Goal: Information Seeking & Learning: Understand process/instructions

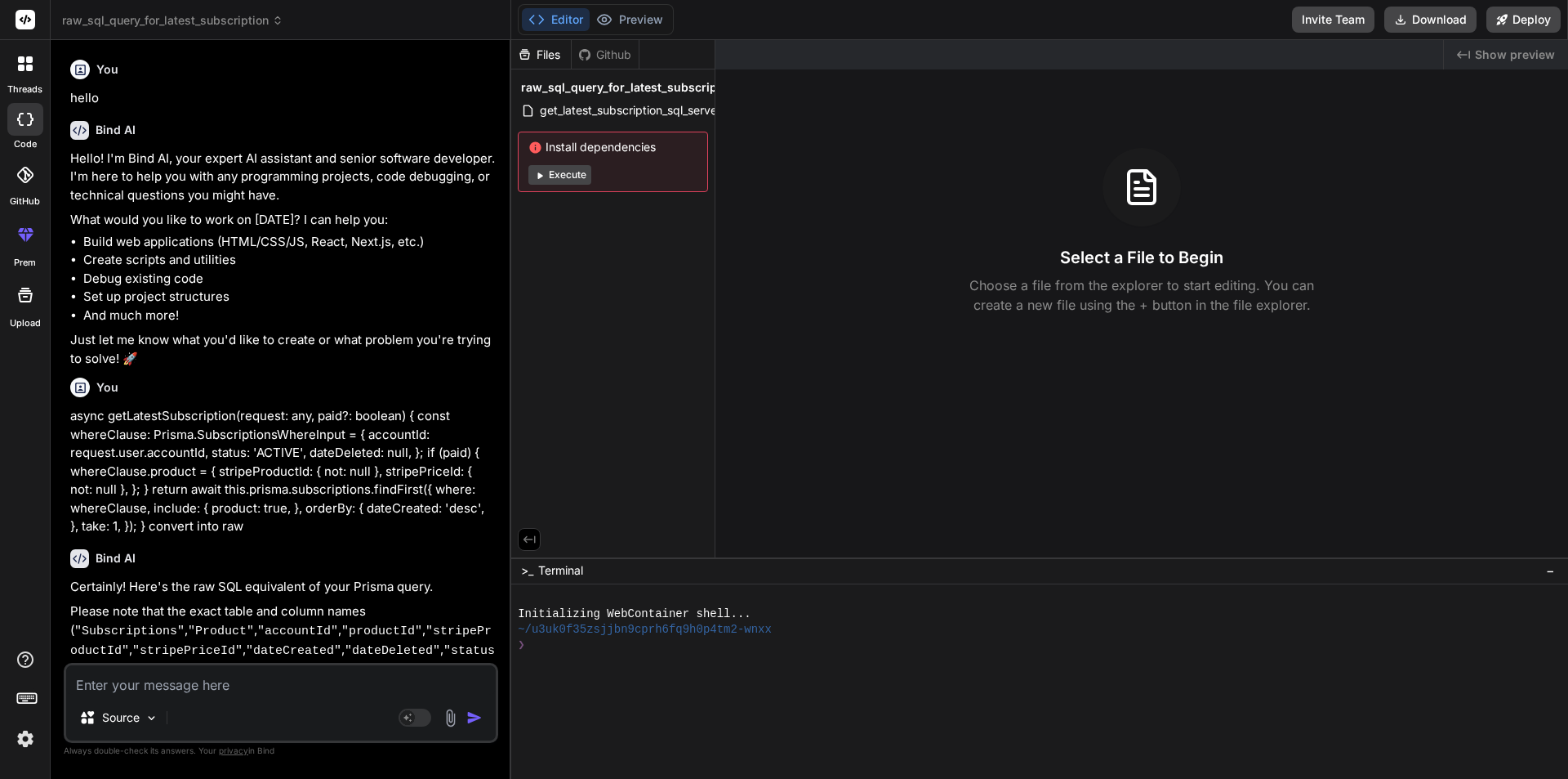
scroll to position [1578, 0]
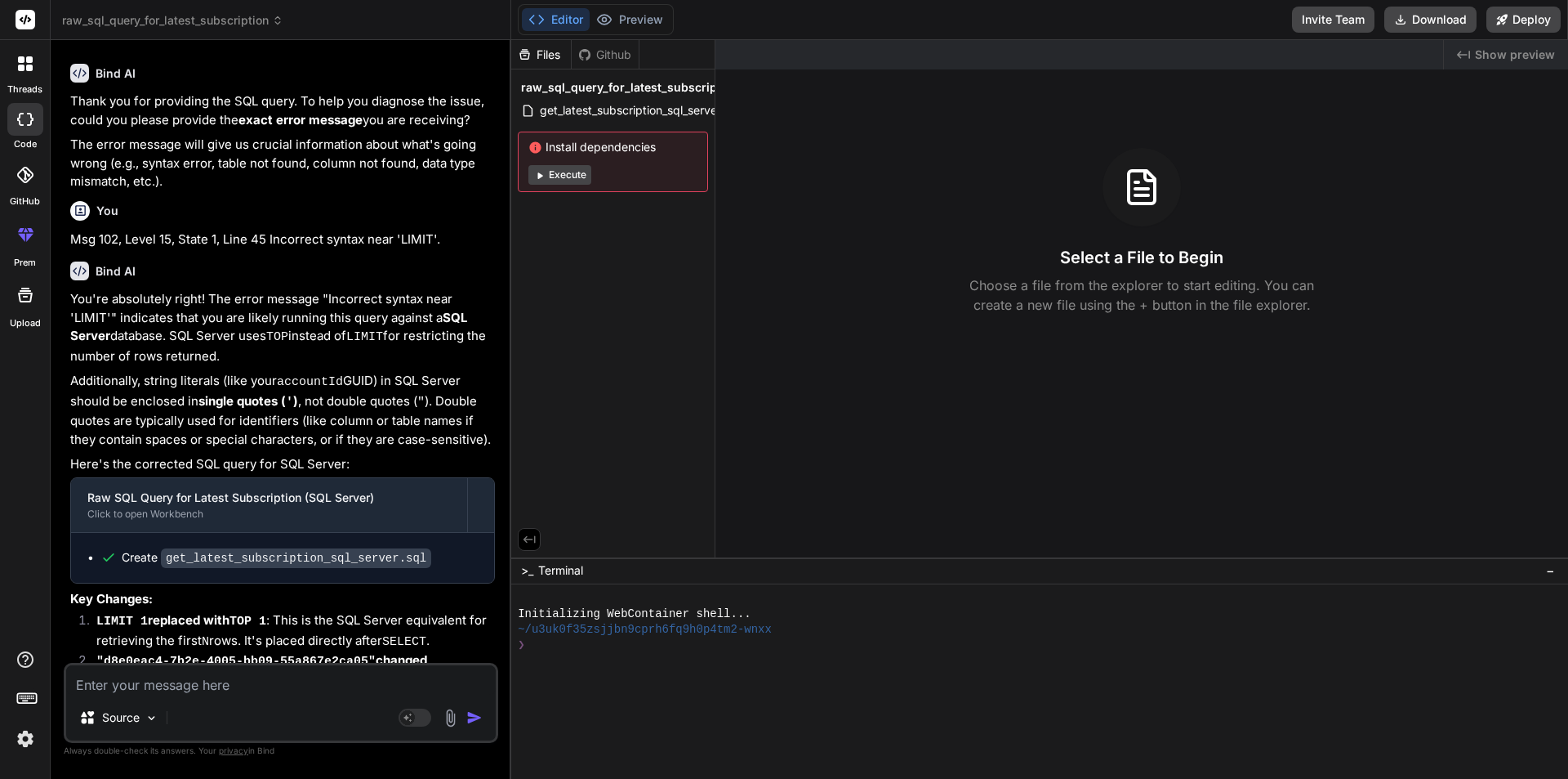
click at [251, 686] on textarea at bounding box center [281, 681] width 430 height 30
type textarea "h"
type textarea "x"
type textarea "ho"
type textarea "x"
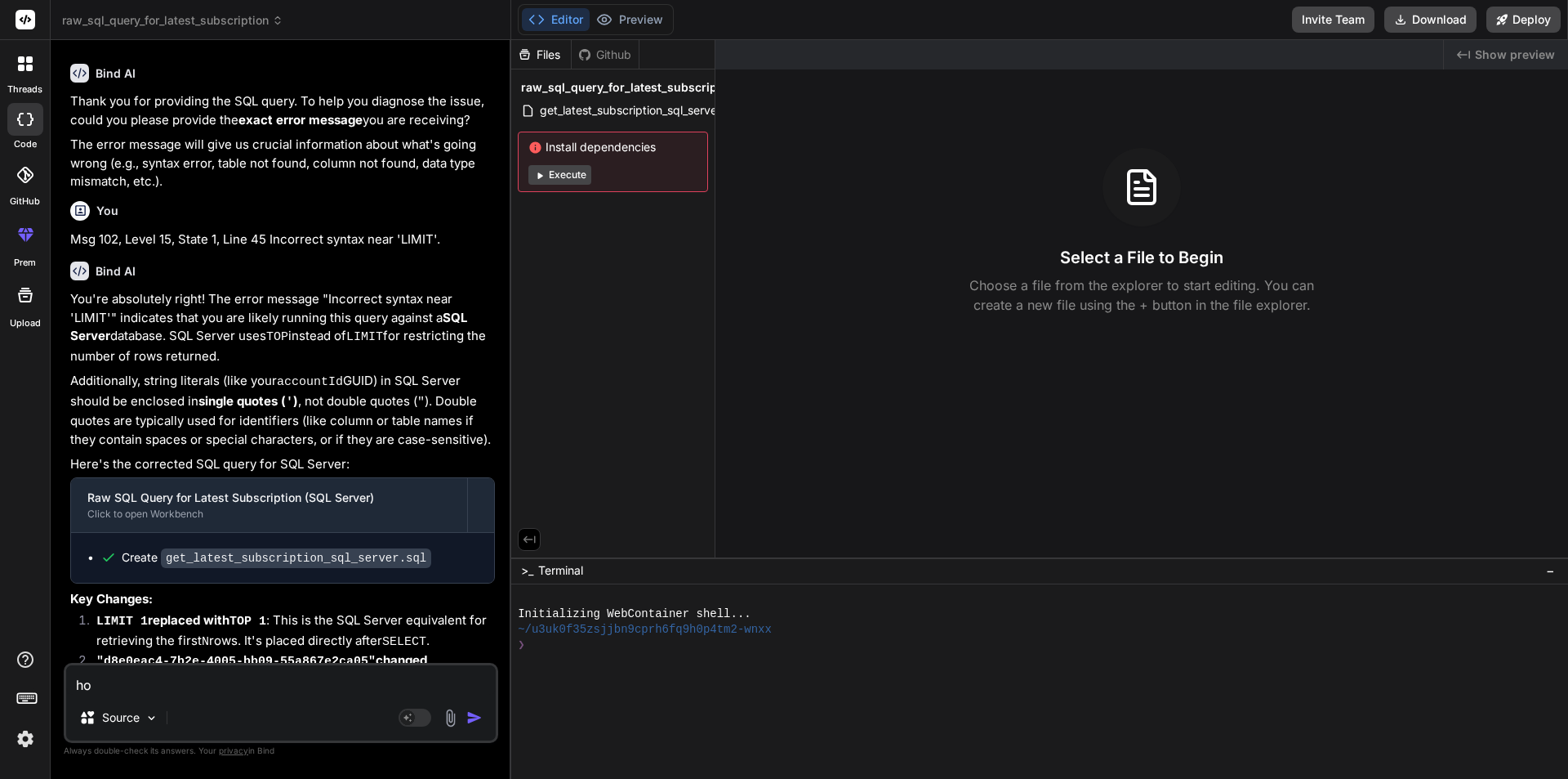
type textarea "how"
type textarea "x"
type textarea "how"
type textarea "x"
type textarea "how t"
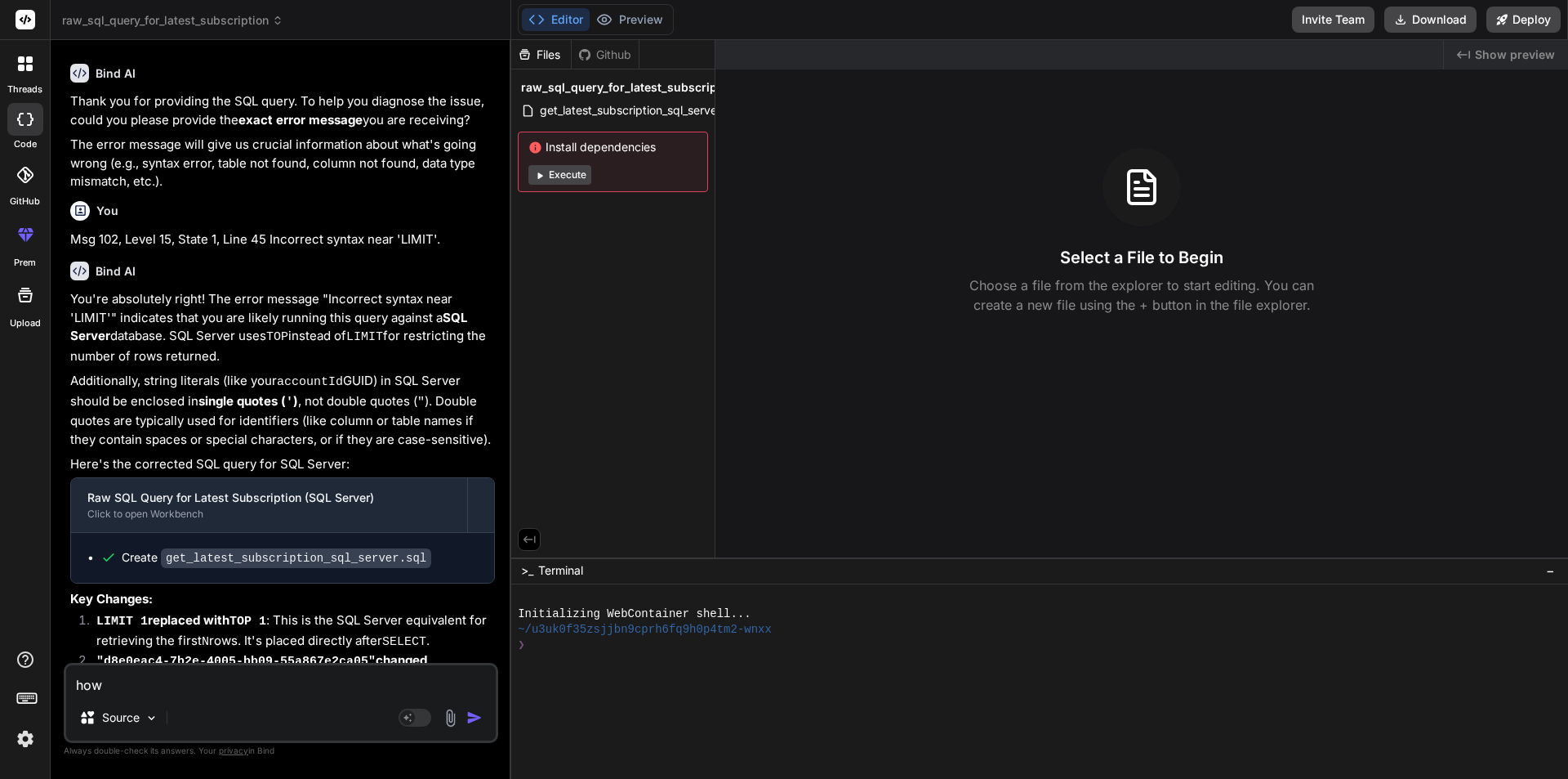
type textarea "x"
type textarea "how to"
type textarea "x"
type textarea "how to"
type textarea "x"
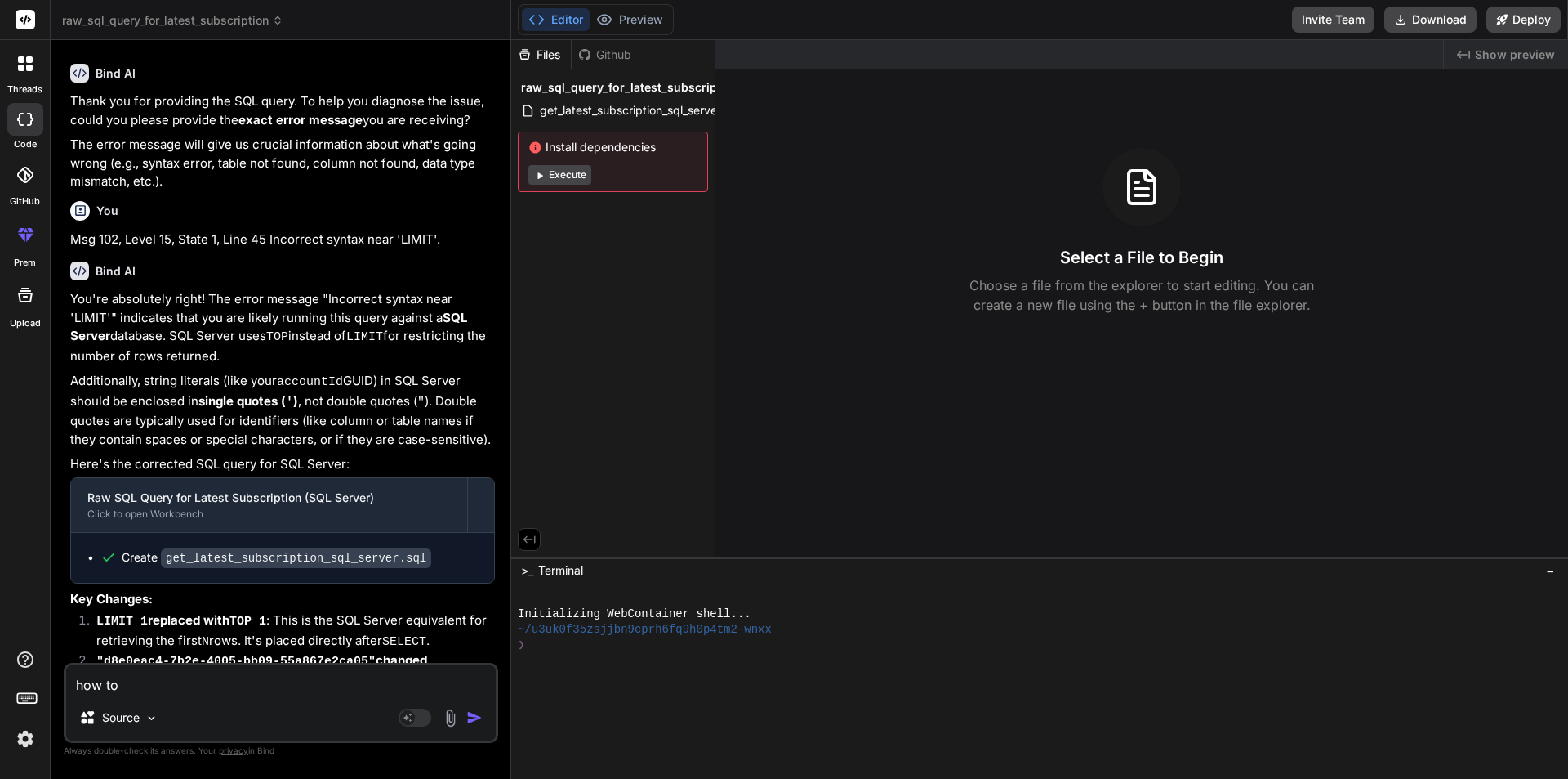
type textarea "how to n"
type textarea "x"
type textarea "how to na"
type textarea "x"
type textarea "how to nav"
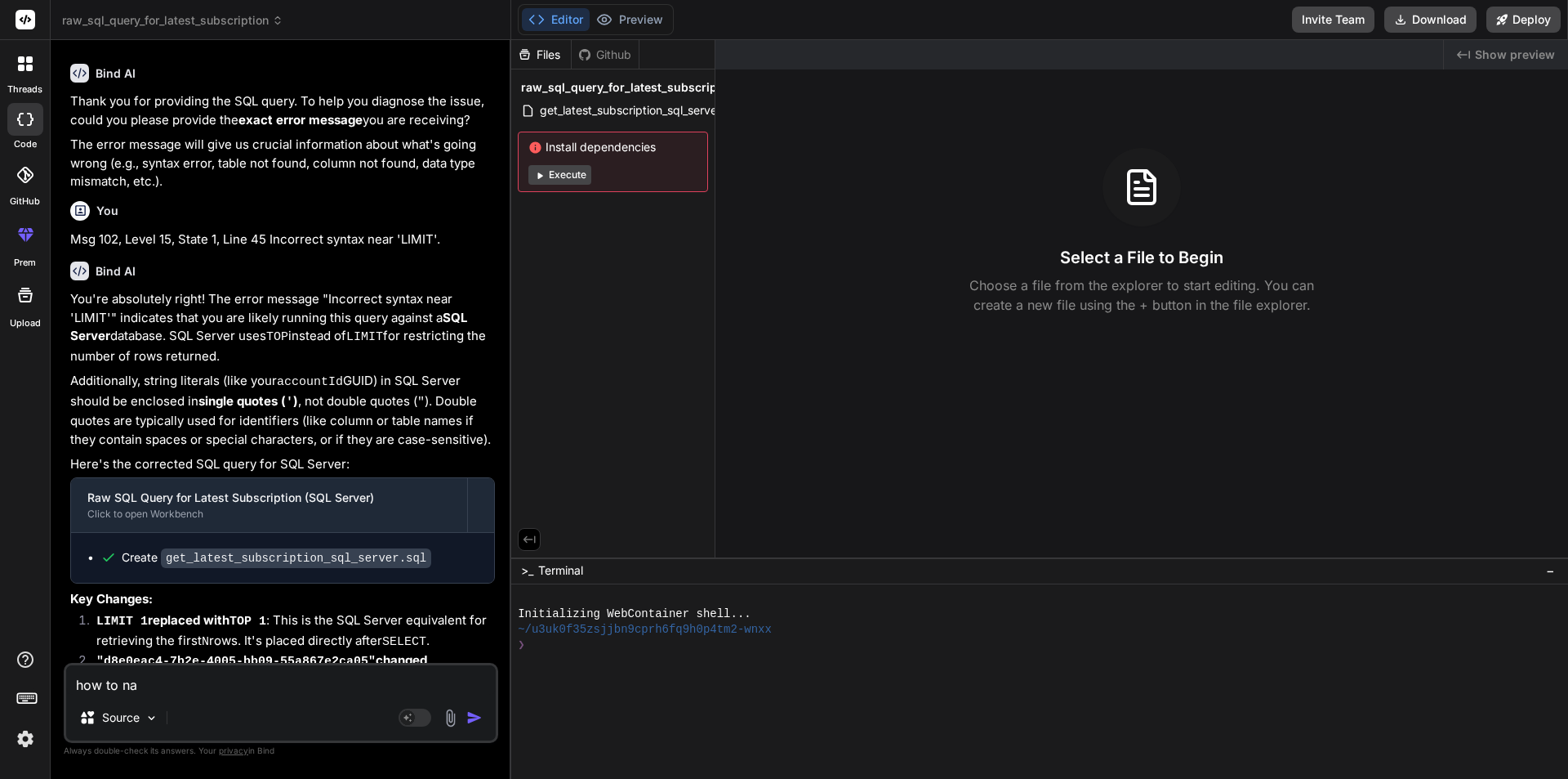
type textarea "x"
type textarea "how to navi"
type textarea "x"
type textarea "how to navig"
type textarea "x"
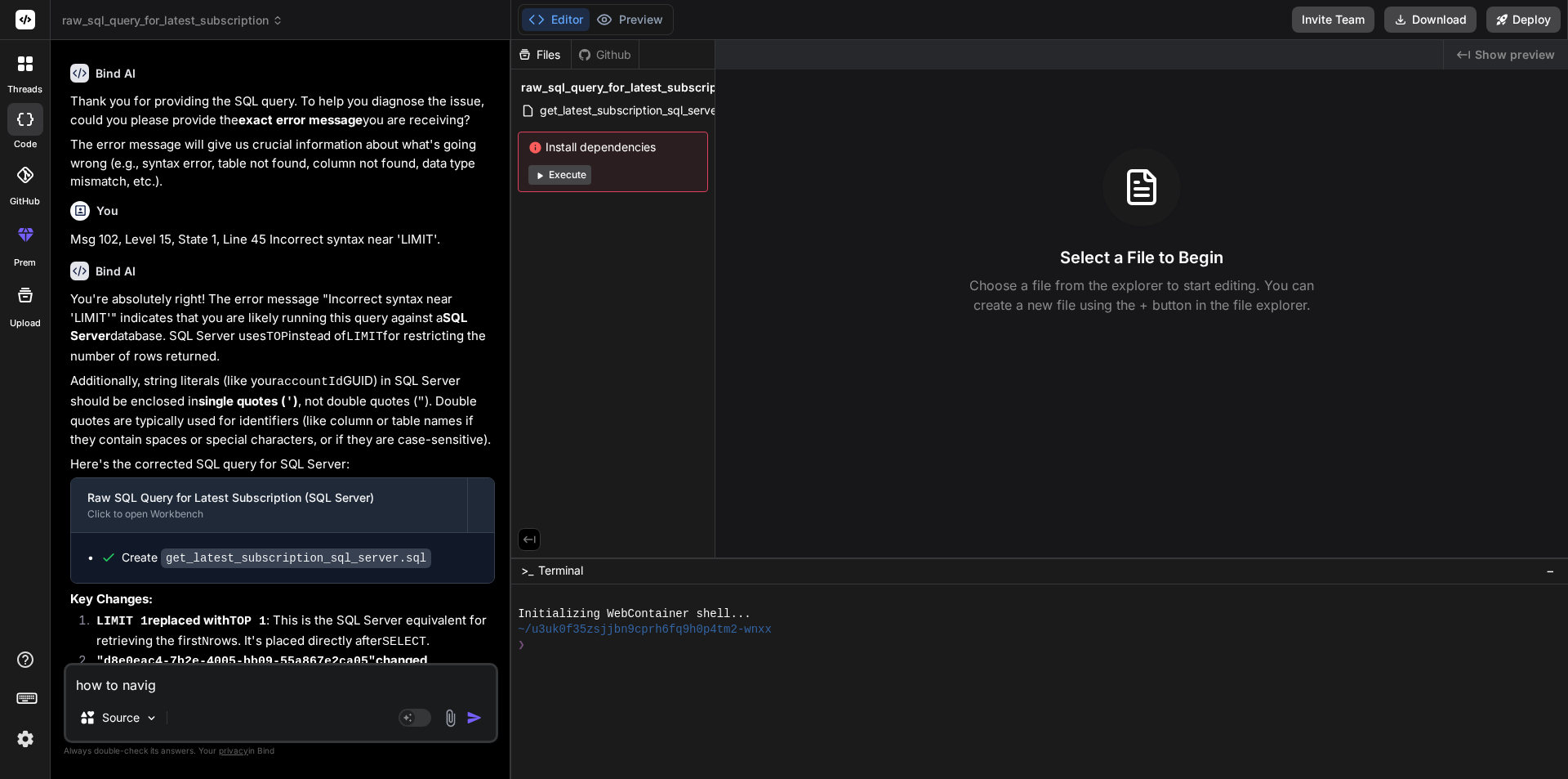
type textarea "how to naviga"
type textarea "x"
type textarea "how to navigat"
type textarea "x"
type textarea "how to navigate"
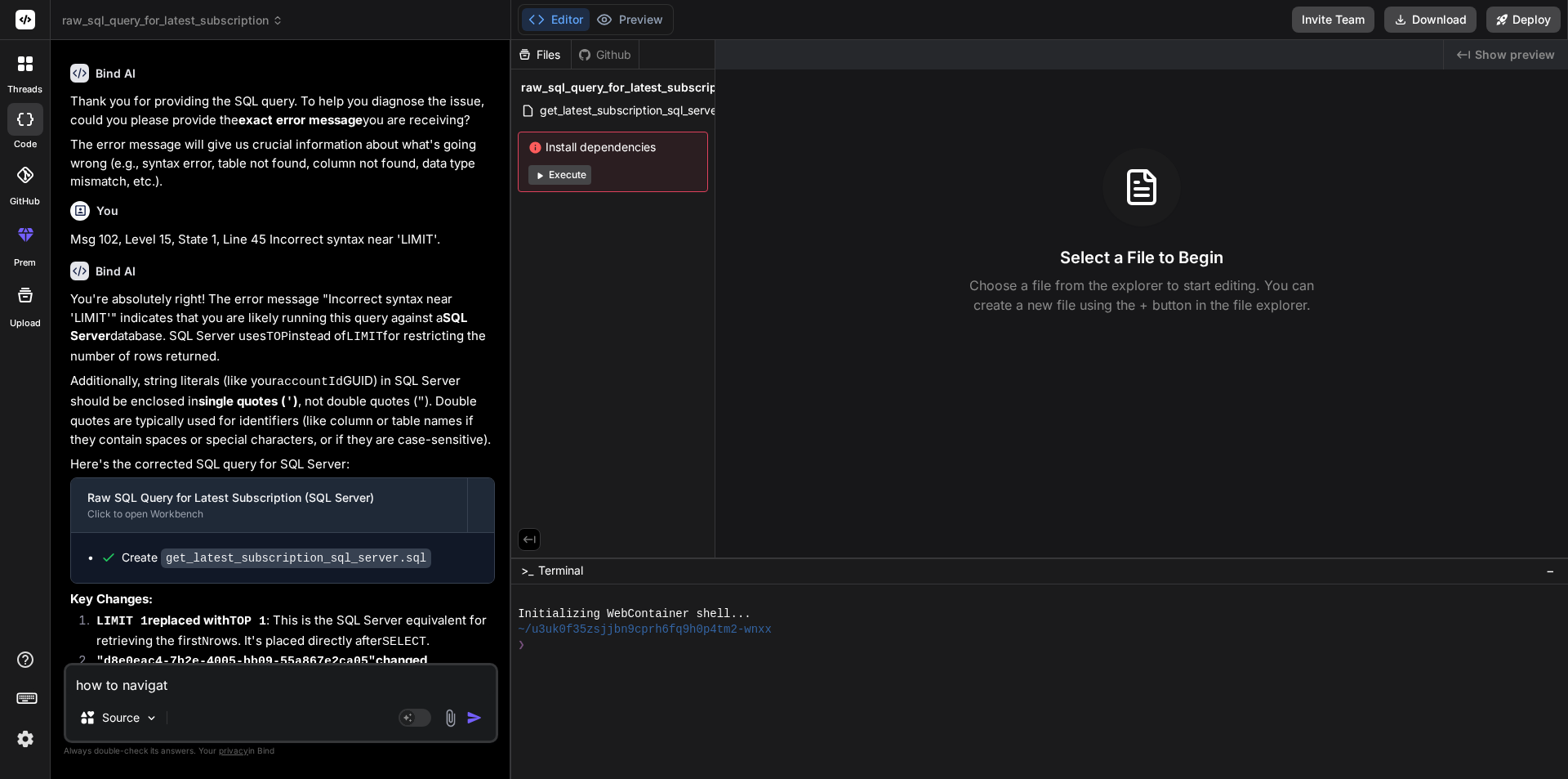
type textarea "x"
type textarea "how to navigate"
type textarea "x"
type textarea "how to navigate o"
type textarea "x"
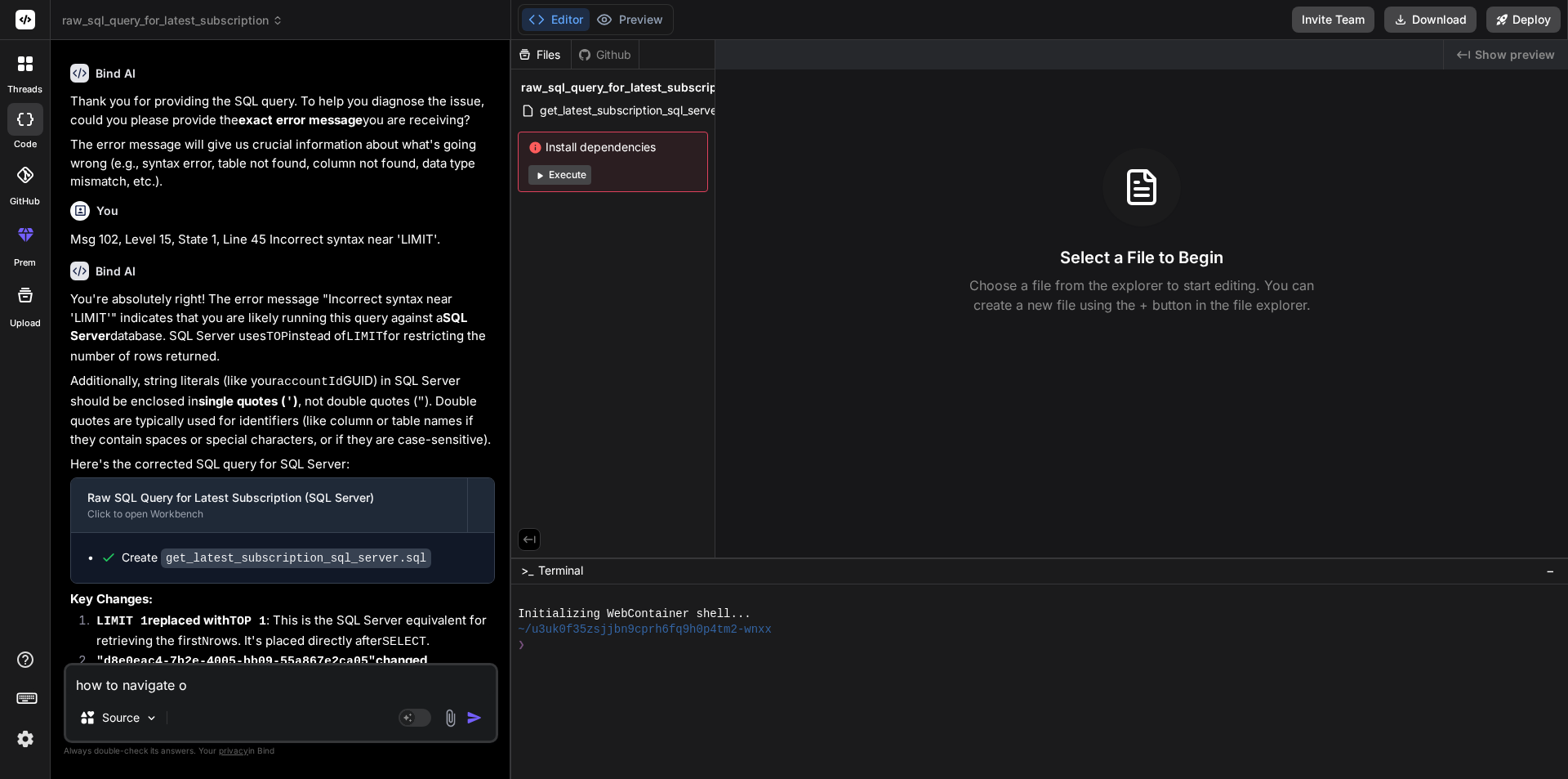
type textarea "how to navigate on"
type textarea "x"
type textarea "how to navigate on"
type textarea "x"
type textarea "how to navigate on c"
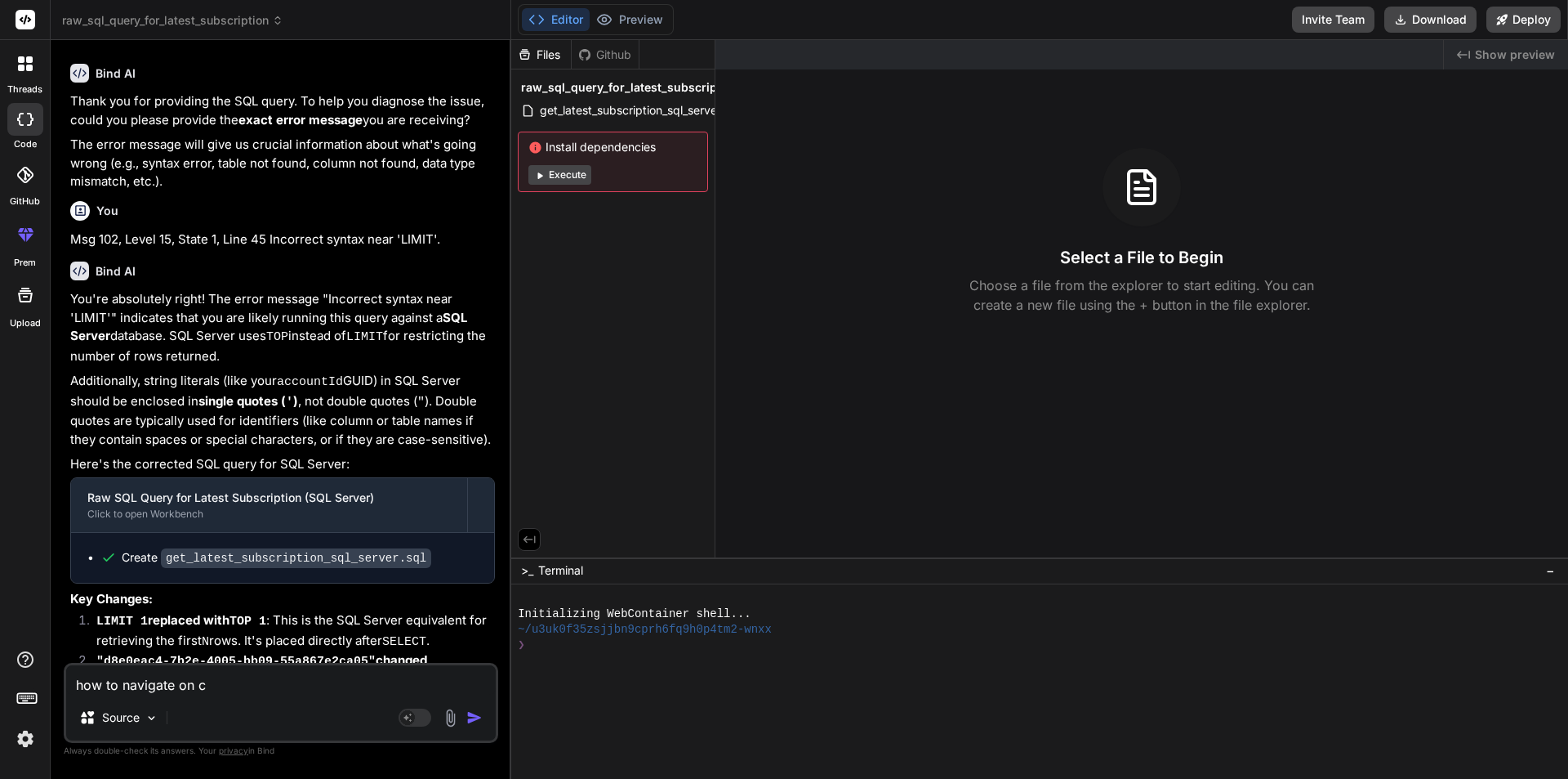
type textarea "x"
type textarea "how to navigate on cl"
type textarea "x"
type textarea "how to navigate on cli"
type textarea "x"
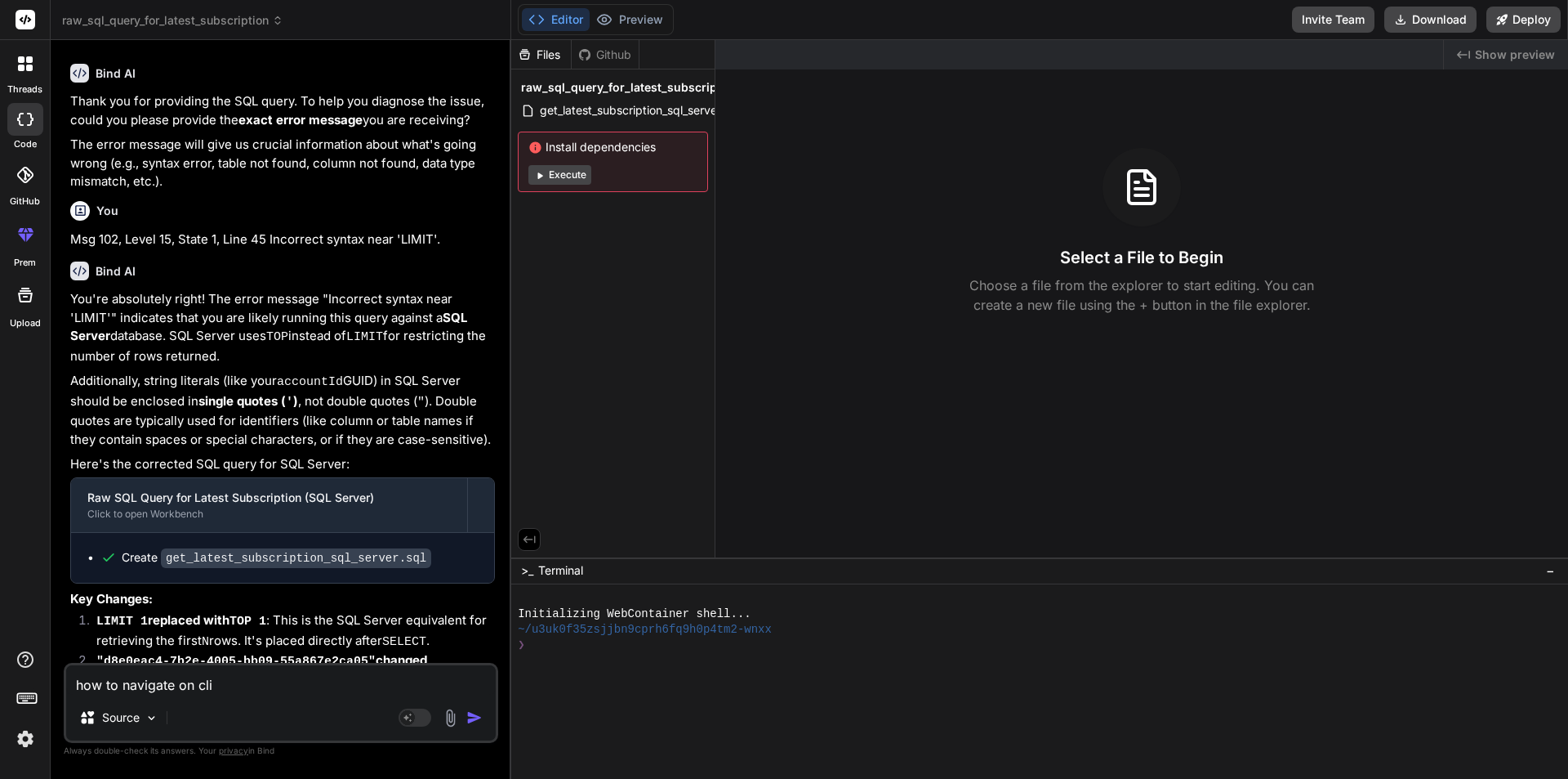
type textarea "how to navigate on clin"
type textarea "x"
type textarea "how to navigate on [PERSON_NAME]"
type textarea "x"
type textarea "how to navigate on [PERSON_NAME]"
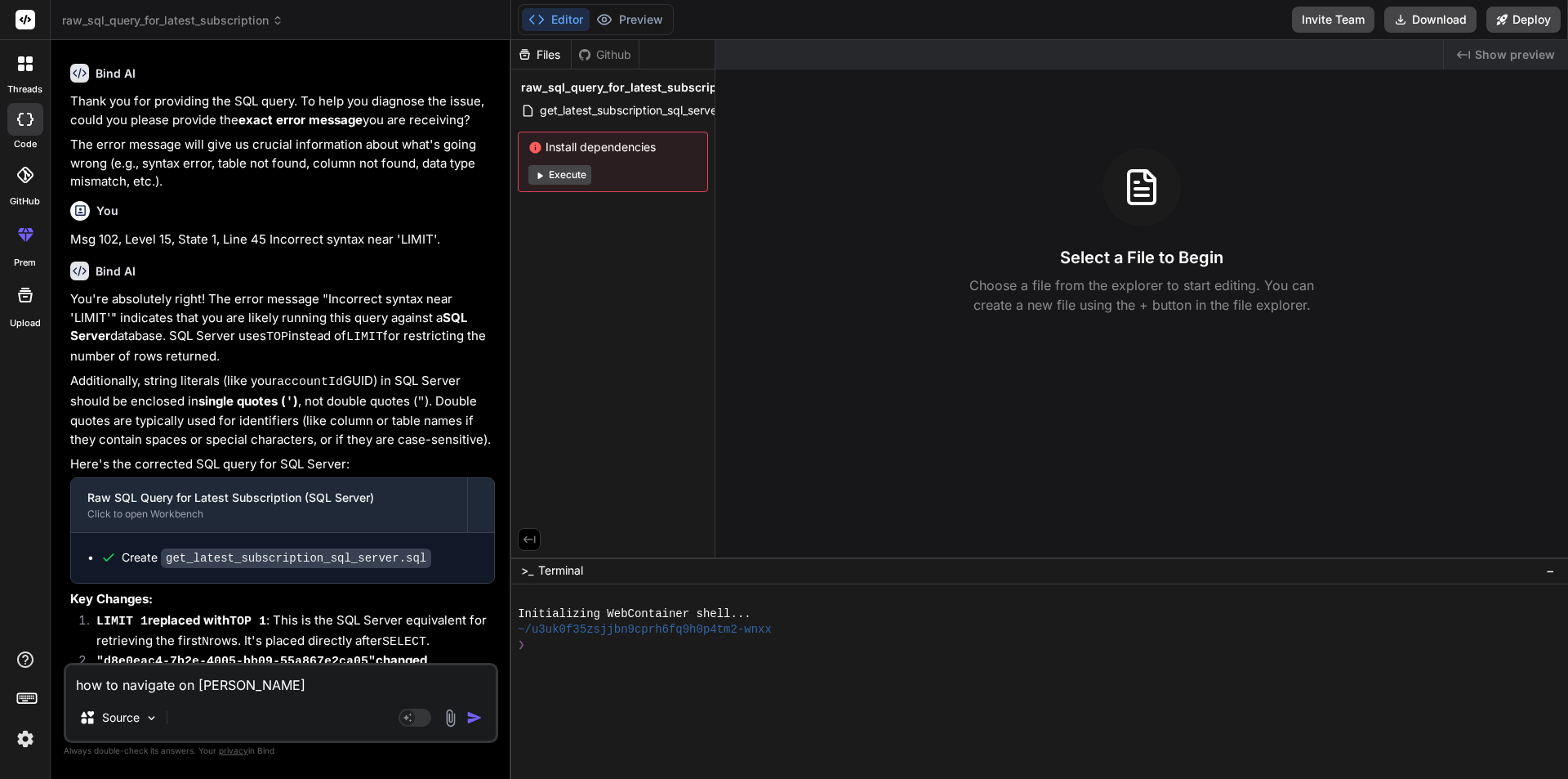
type textarea "x"
type textarea "how to navigate on [PERSON_NAME]"
type textarea "x"
type textarea "how to navigate on [PERSON_NAME] in"
type textarea "x"
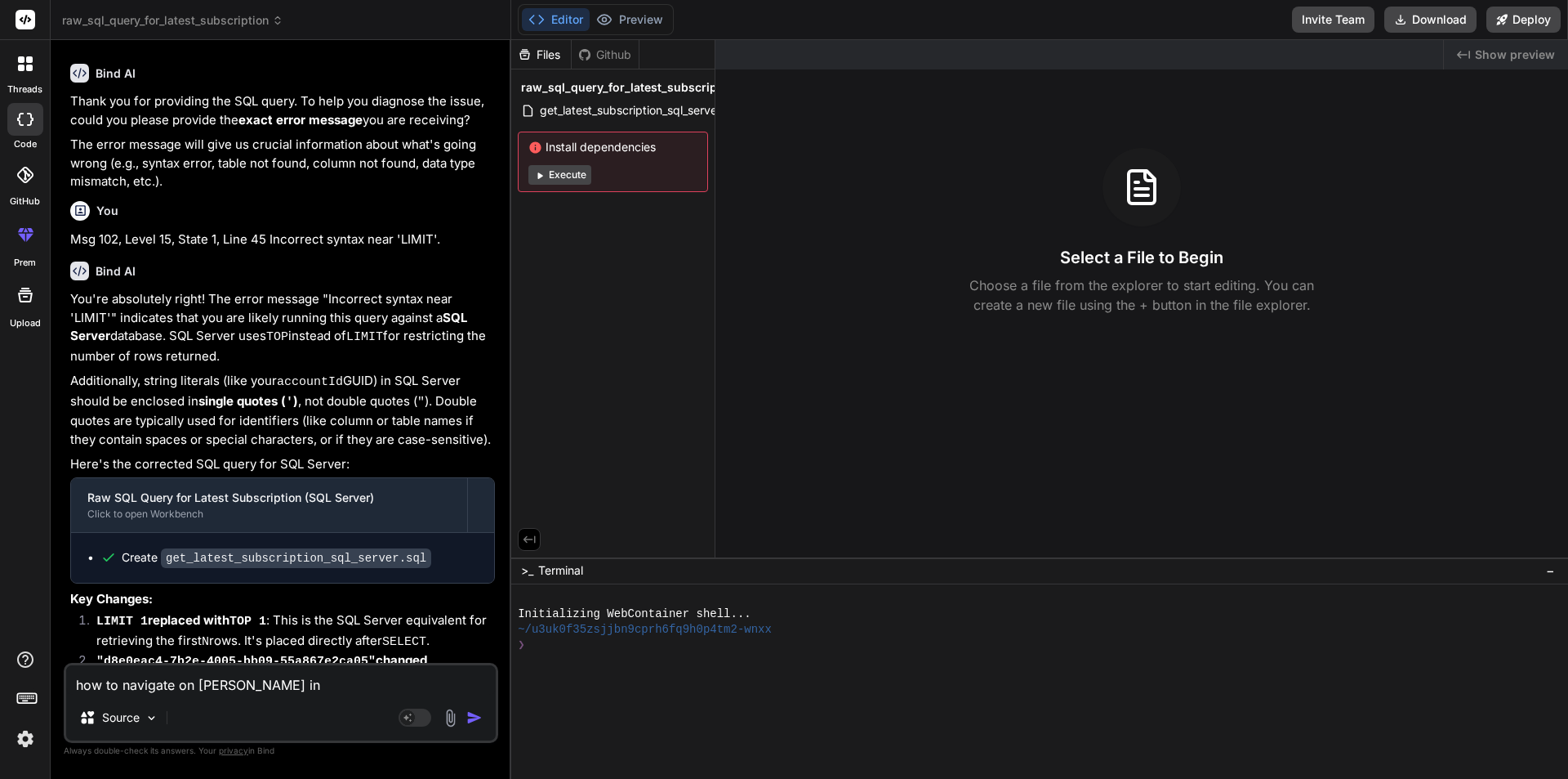
type textarea "how to navigate on [PERSON_NAME] in"
type textarea "x"
type textarea "how to navigate on [PERSON_NAME] in e"
type textarea "x"
type textarea "how to navigate on [PERSON_NAME] in"
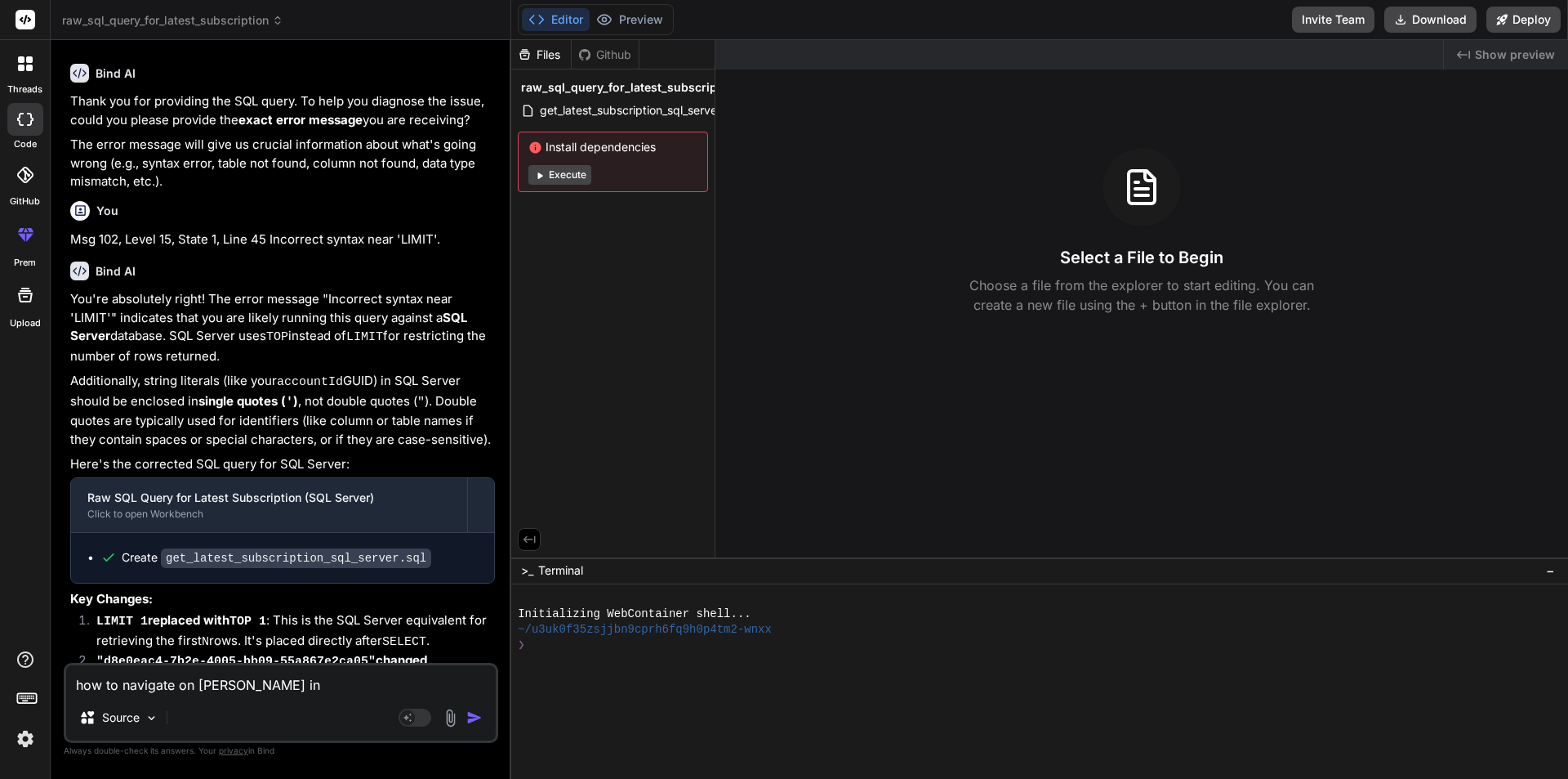
type textarea "x"
type textarea "how to navigate on [PERSON_NAME] in"
type textarea "x"
type textarea "how to navigate on [PERSON_NAME]"
type textarea "x"
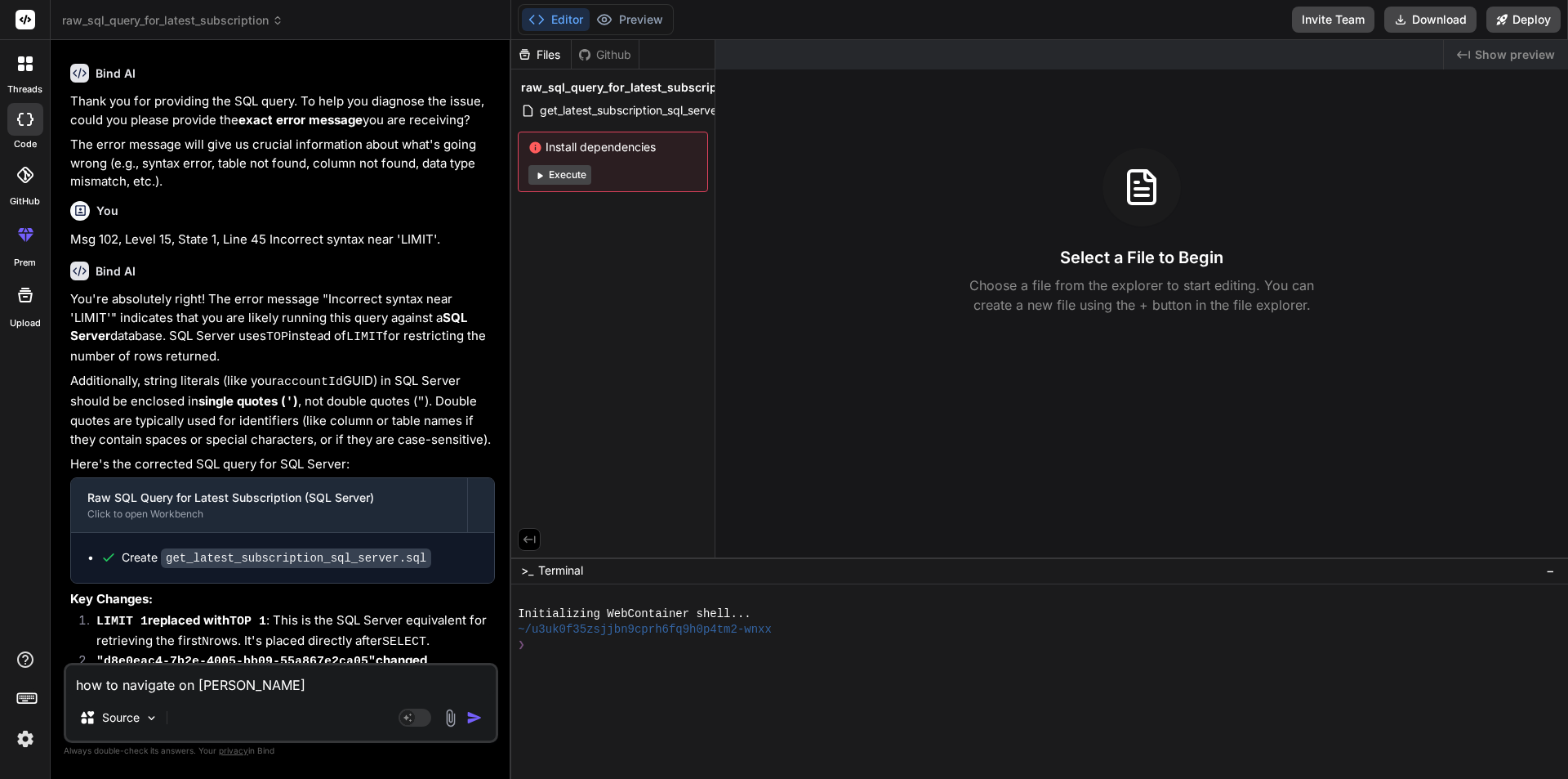
type textarea "how to navigate on [PERSON_NAME]"
type textarea "x"
type textarea "how to navigate on [PERSON_NAME]"
type textarea "x"
type textarea "how to navigate on clin"
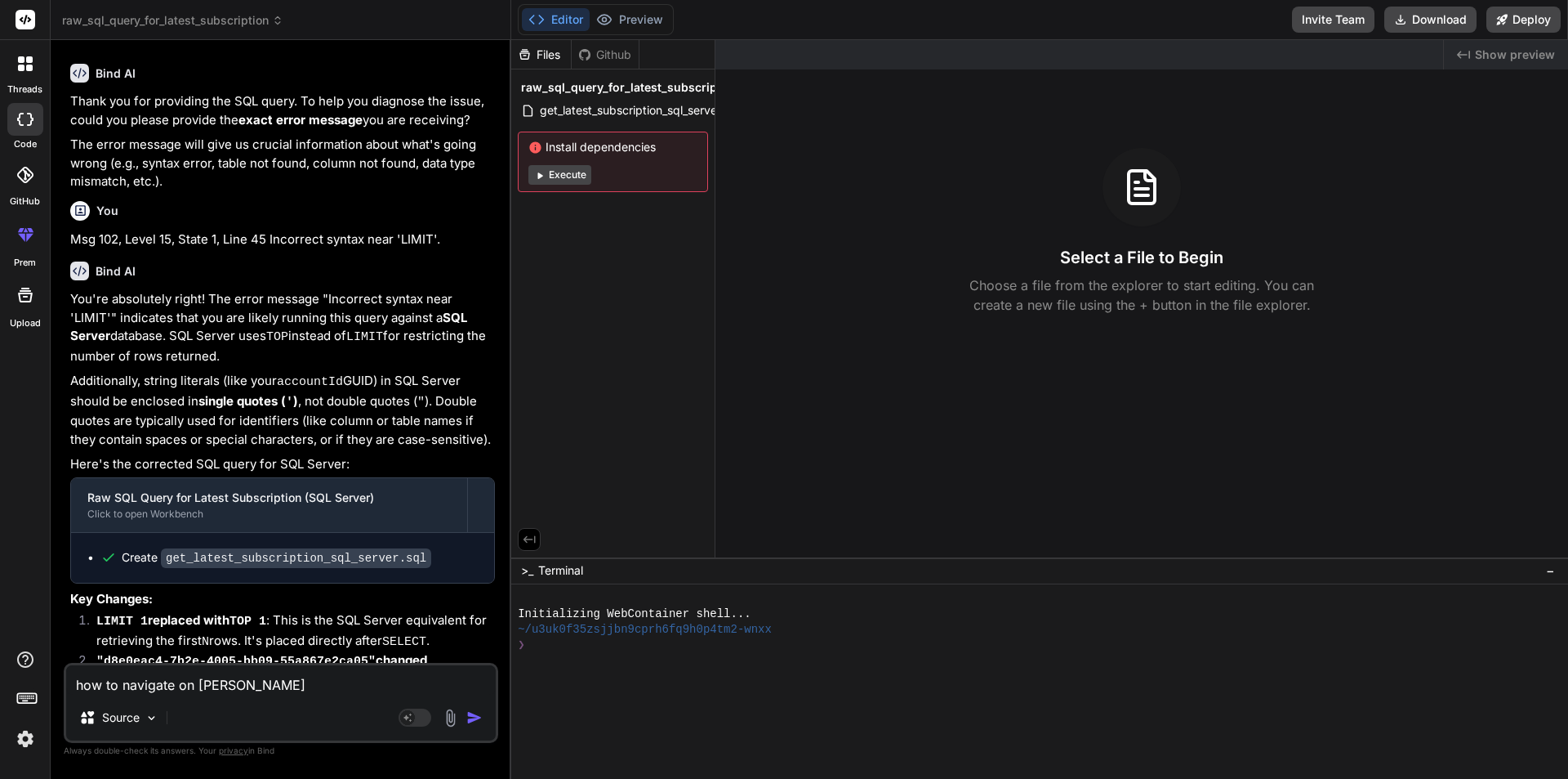
type textarea "x"
type textarea "how to navigate on cli"
type textarea "x"
type textarea "how to navigate on clie"
type textarea "x"
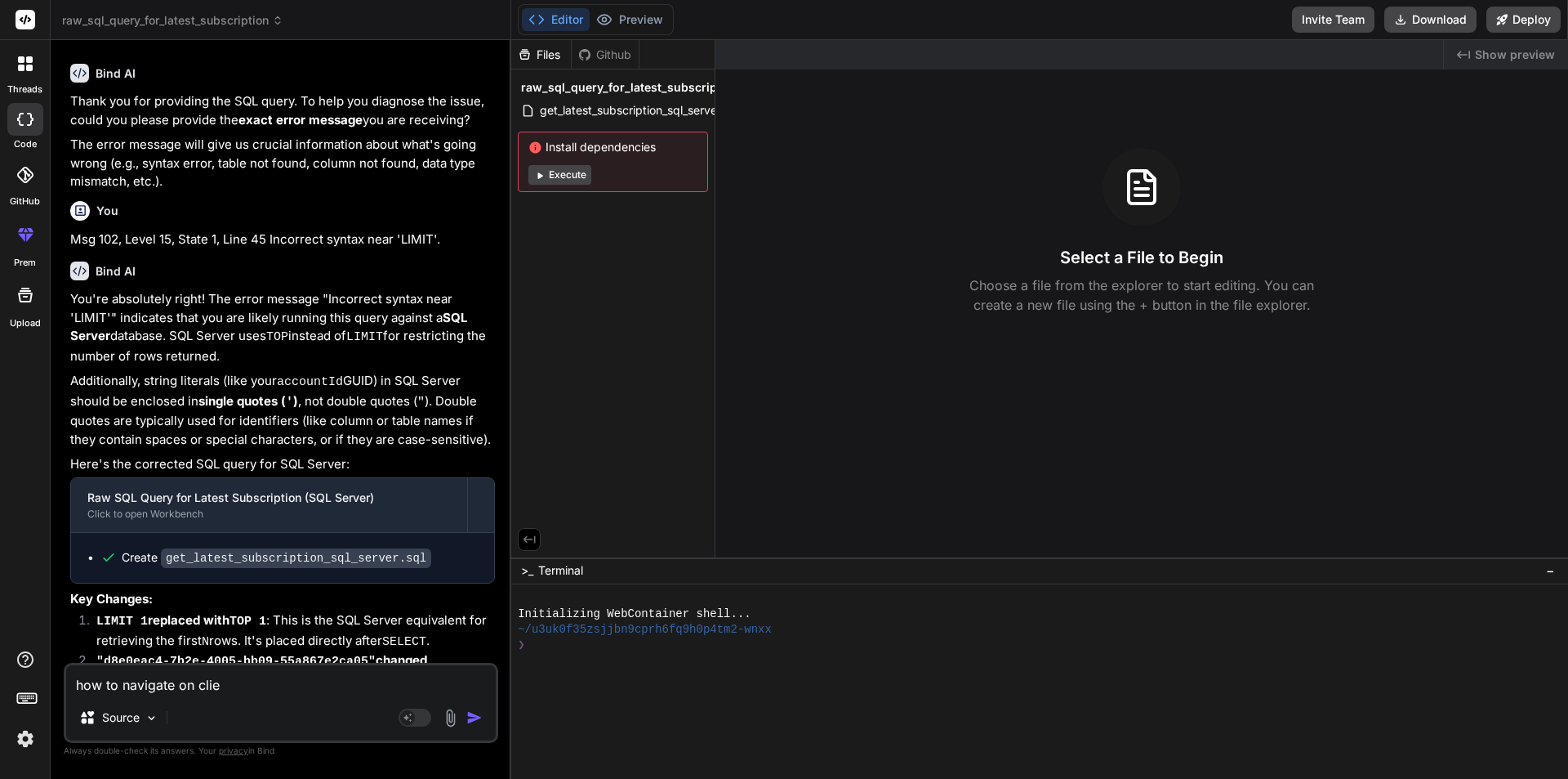
type textarea "how to navigate on clien"
type textarea "x"
type textarea "how to navigate on client"
type textarea "x"
type textarea "how to navigate on client"
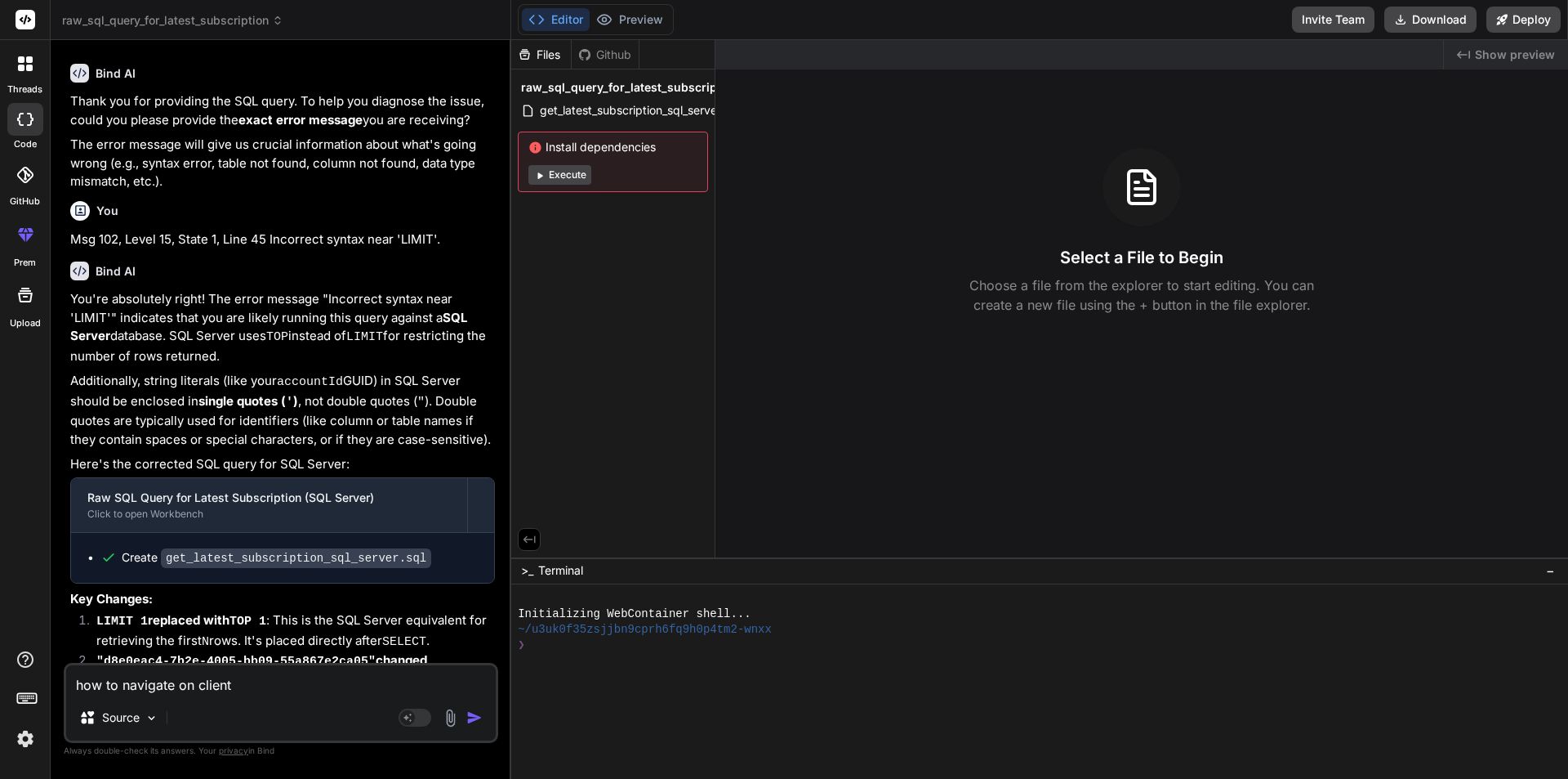
type textarea "x"
type textarea "how to navigate on client s"
type textarea "x"
type textarea "how to navigate on client si"
type textarea "x"
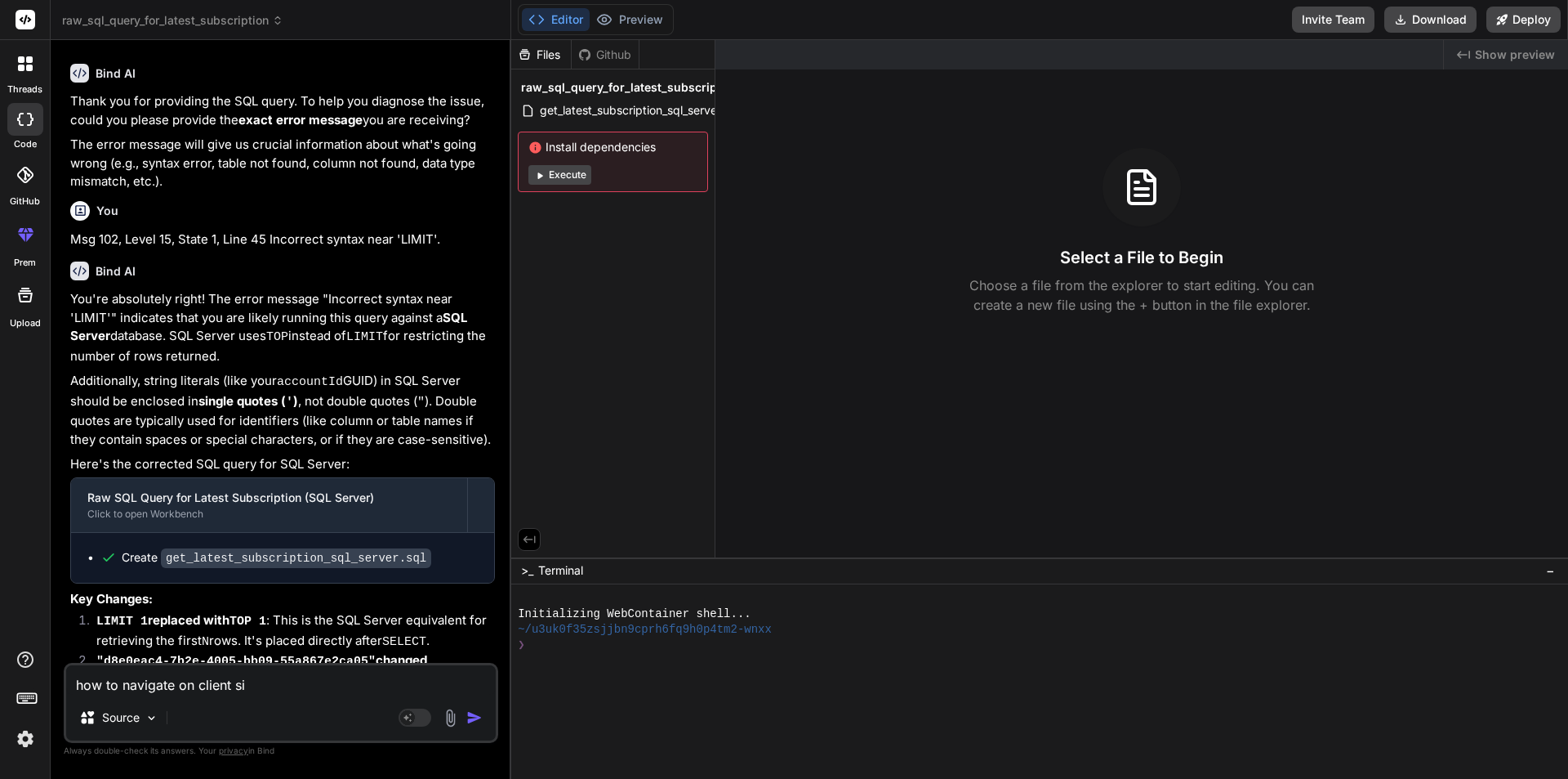
type textarea "how to navigate on client sid"
type textarea "x"
type textarea "how to navigate on client side"
type textarea "x"
type textarea "how to navigate on client side"
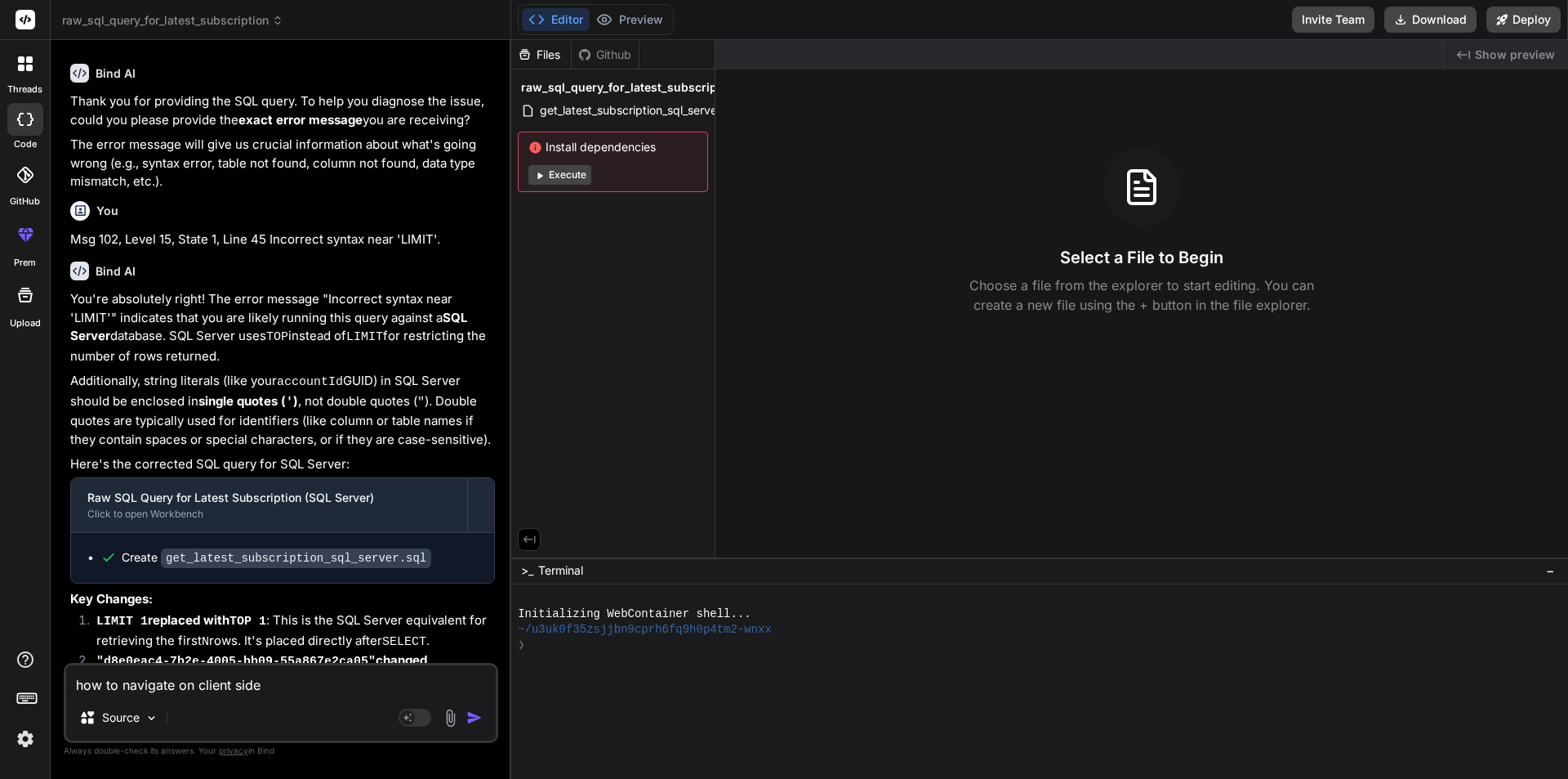
type textarea "x"
type textarea "how to navigate on client side i"
type textarea "x"
type textarea "how to navigate on client side in"
type textarea "x"
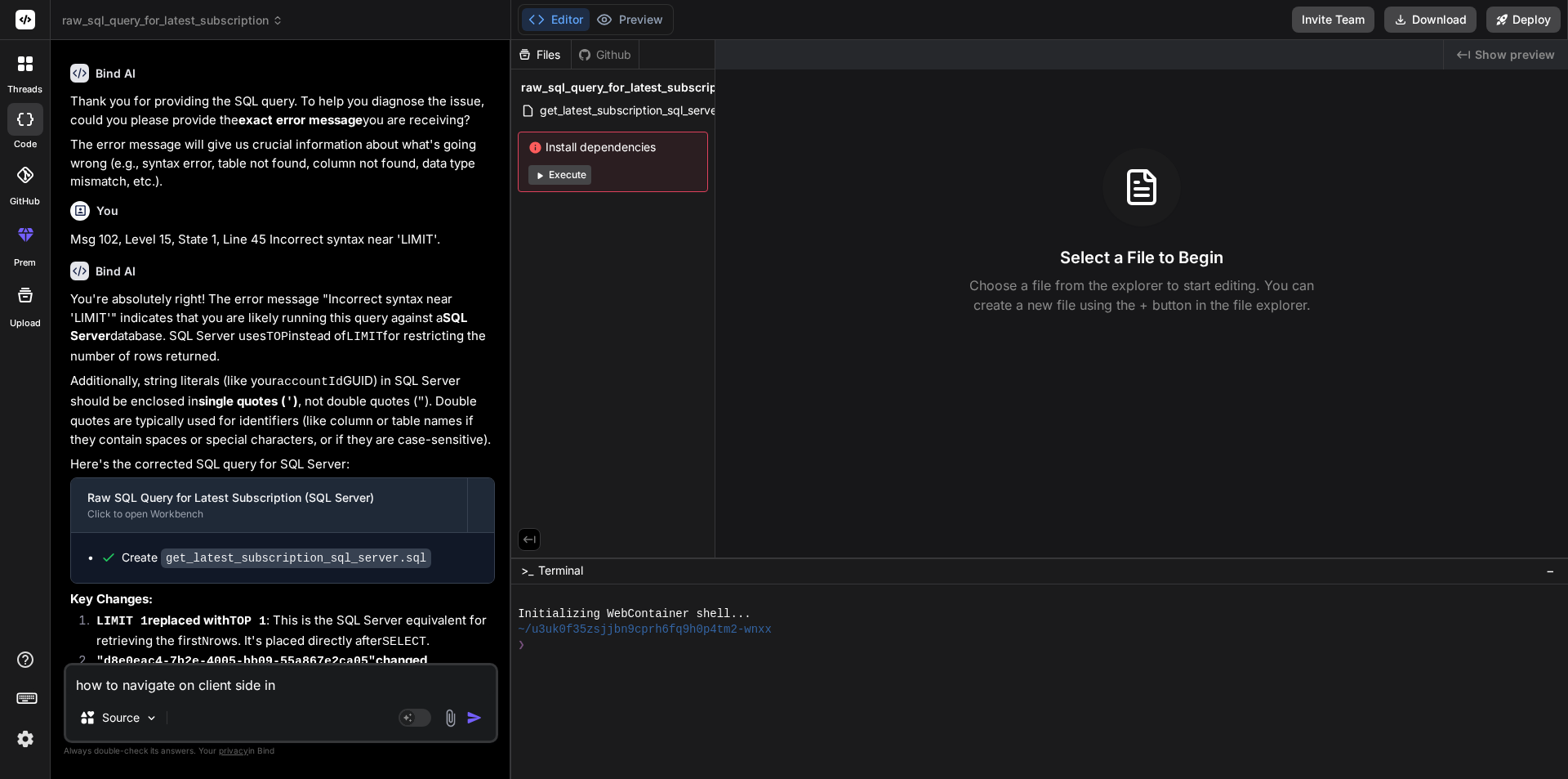
type textarea "how to navigate on client side in"
type textarea "x"
type textarea "how to navigate on client side in n"
type textarea "x"
type textarea "how to navigate on client side in ne"
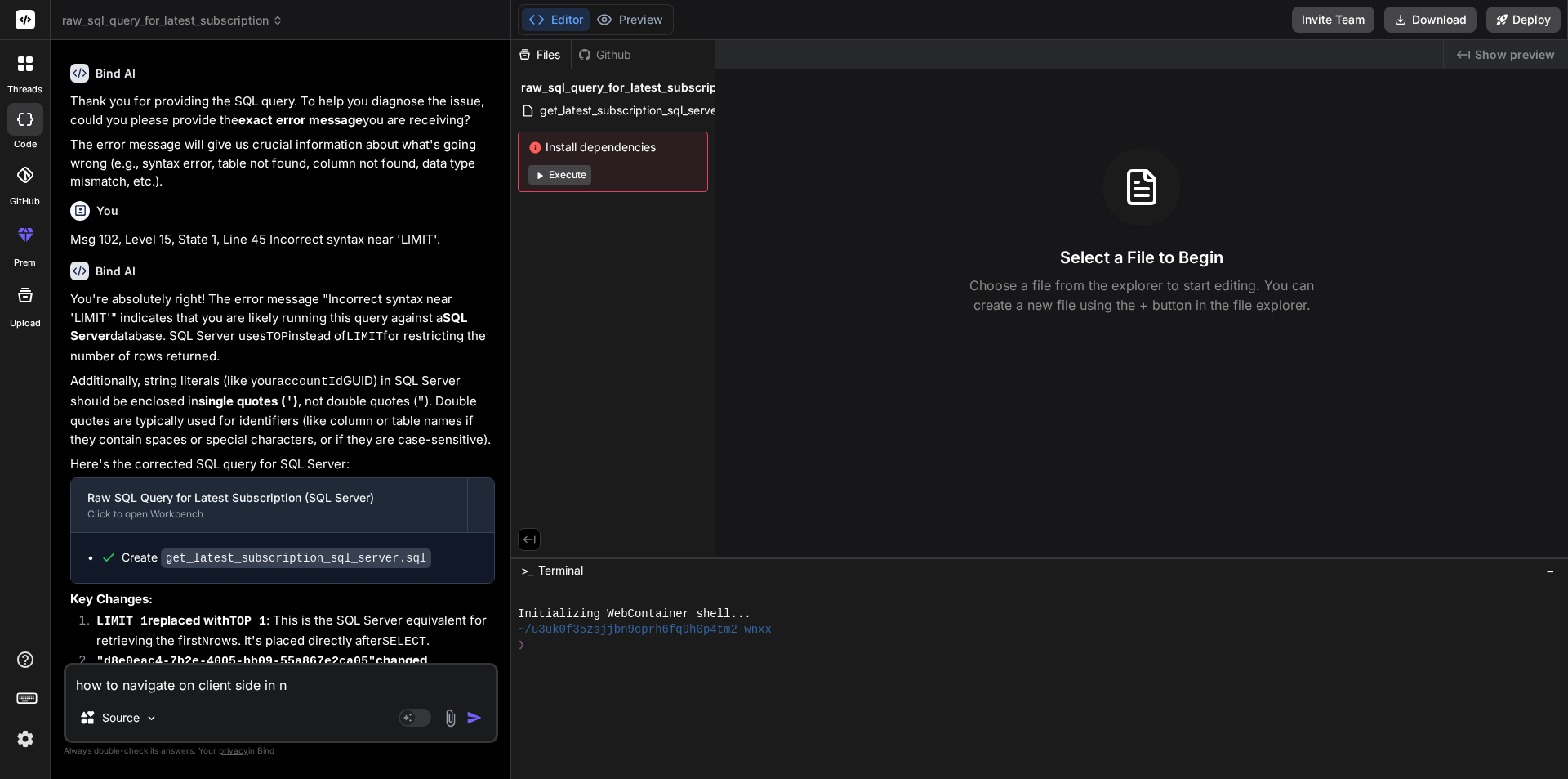
type textarea "x"
type textarea "how to navigate on client side in nex"
type textarea "x"
type textarea "how to navigate on client side in next"
type textarea "x"
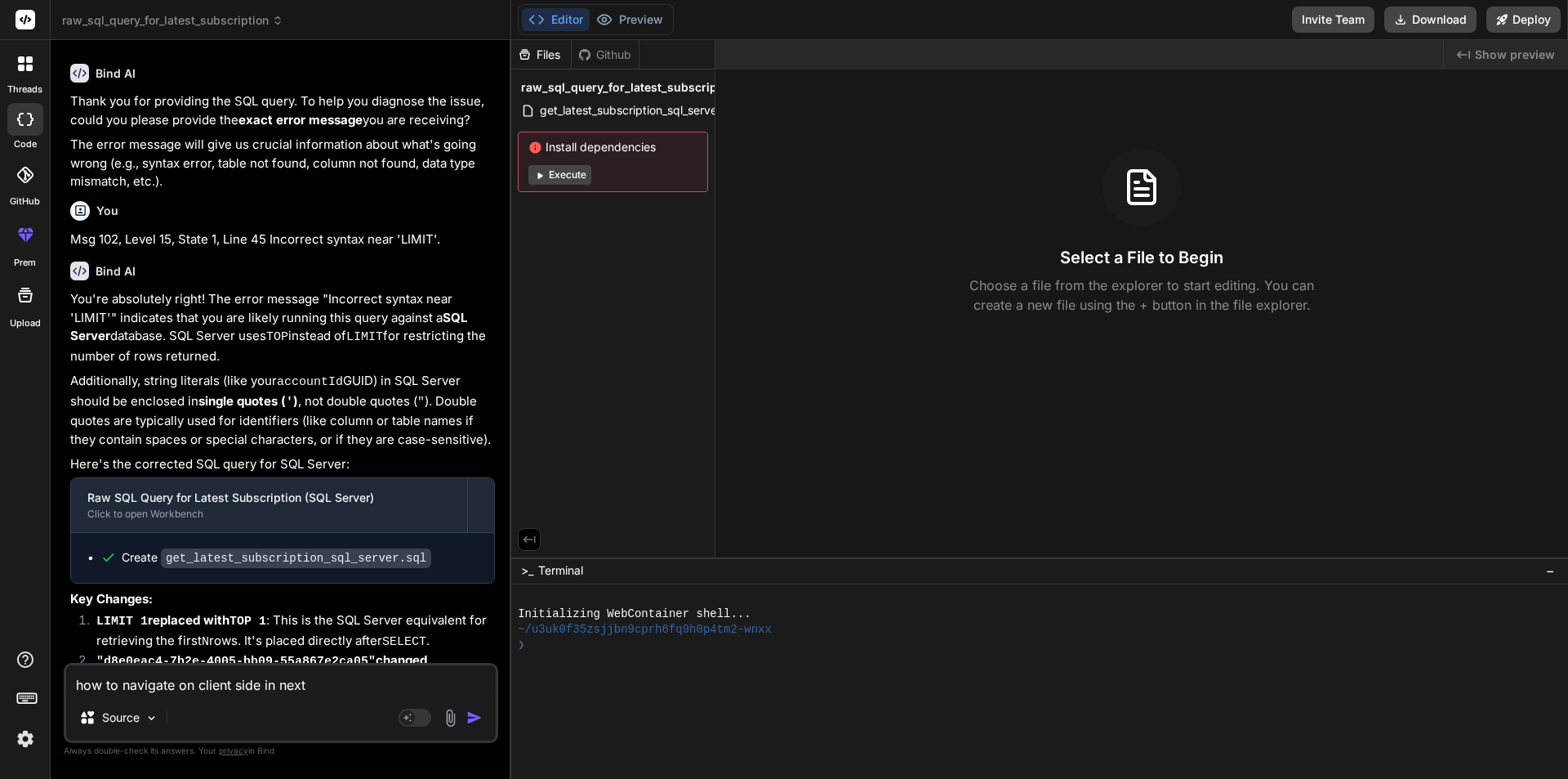
type textarea "how to navigate on client side in nextr"
type textarea "x"
type textarea "how to navigate on client side in nextr"
type textarea "x"
type textarea "how to navigate on client side in nextr j"
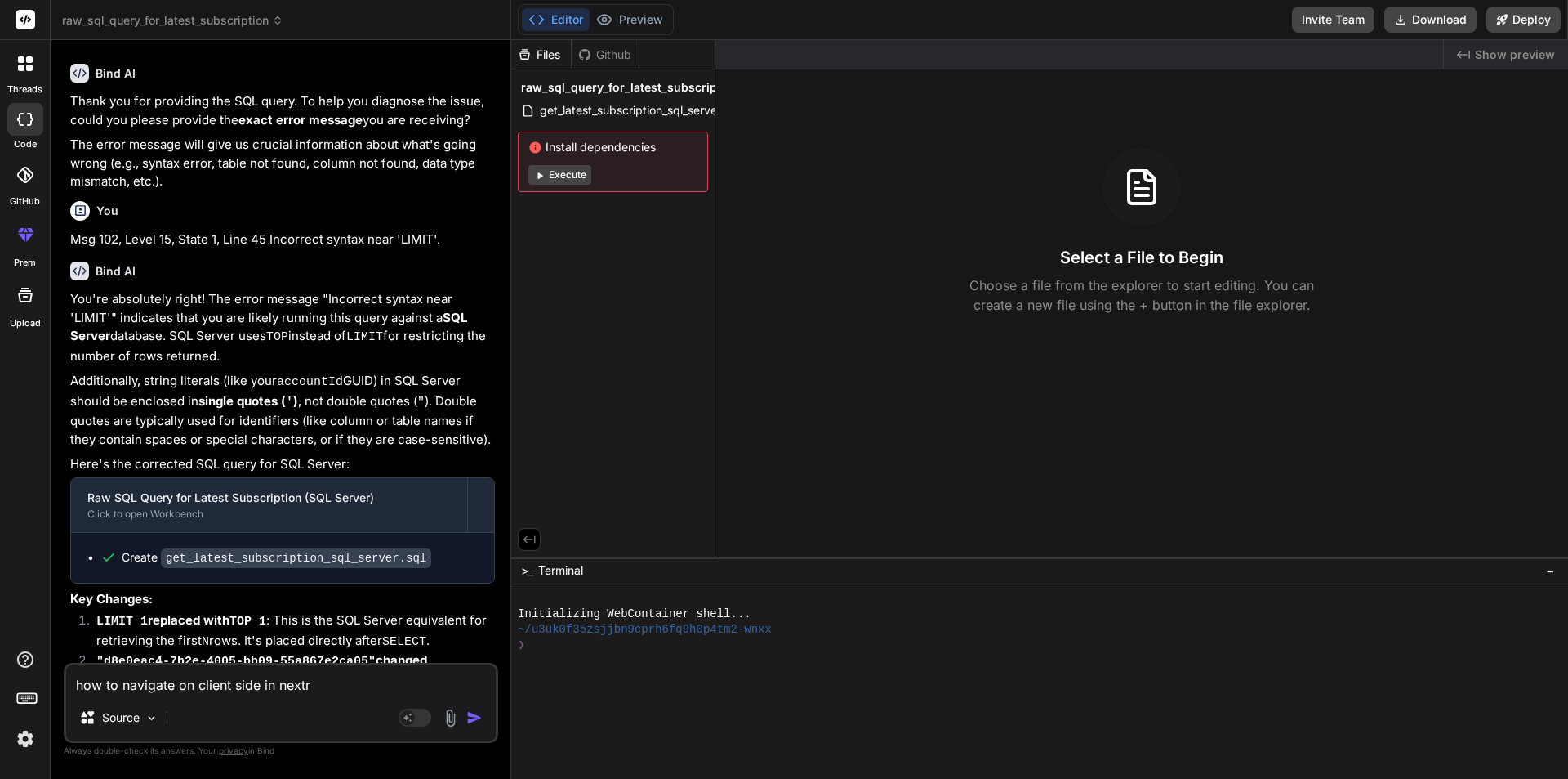
type textarea "x"
type textarea "how to navigate on client side in nextr"
type textarea "x"
type textarea "how to navigate on client side in nextr"
type textarea "x"
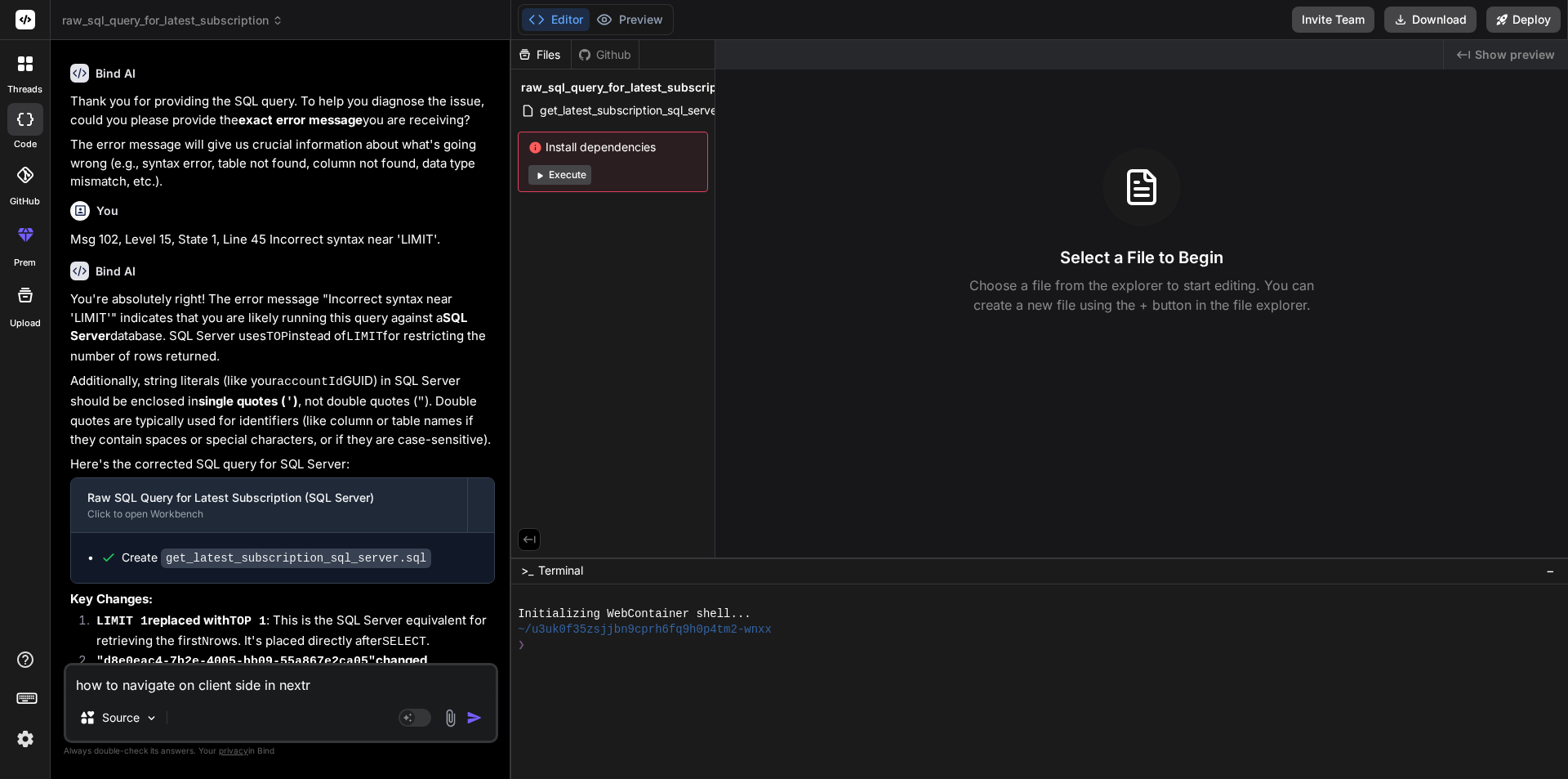
type textarea "how to navigate on client side in next"
type textarea "x"
type textarea "how to navigate on client side in next"
type textarea "x"
type textarea "how to navigate on client side in next j"
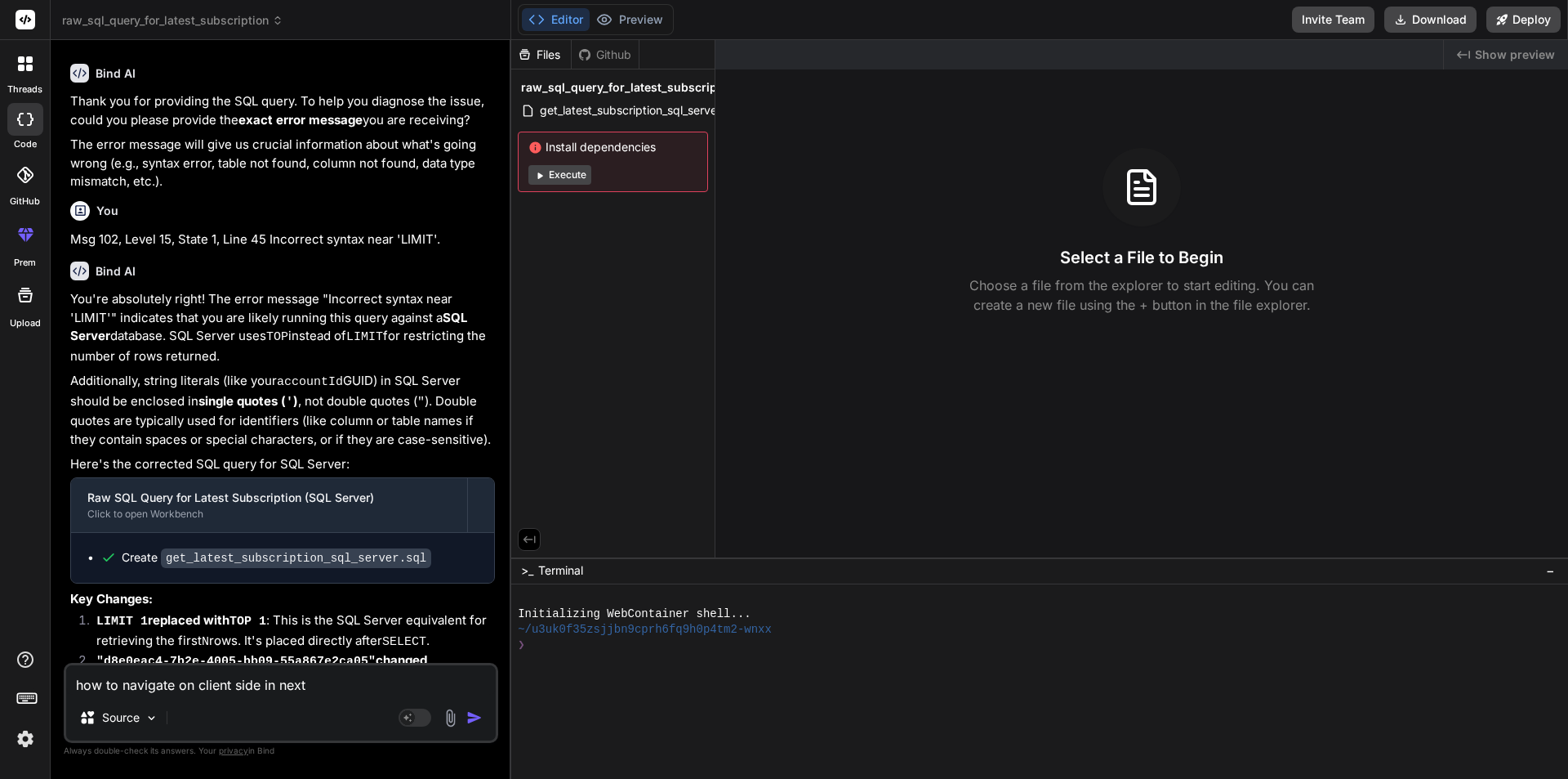
type textarea "x"
type textarea "how to navigate on client side in next js"
type textarea "x"
type textarea "how to navigate on client side in next js"
type textarea "x"
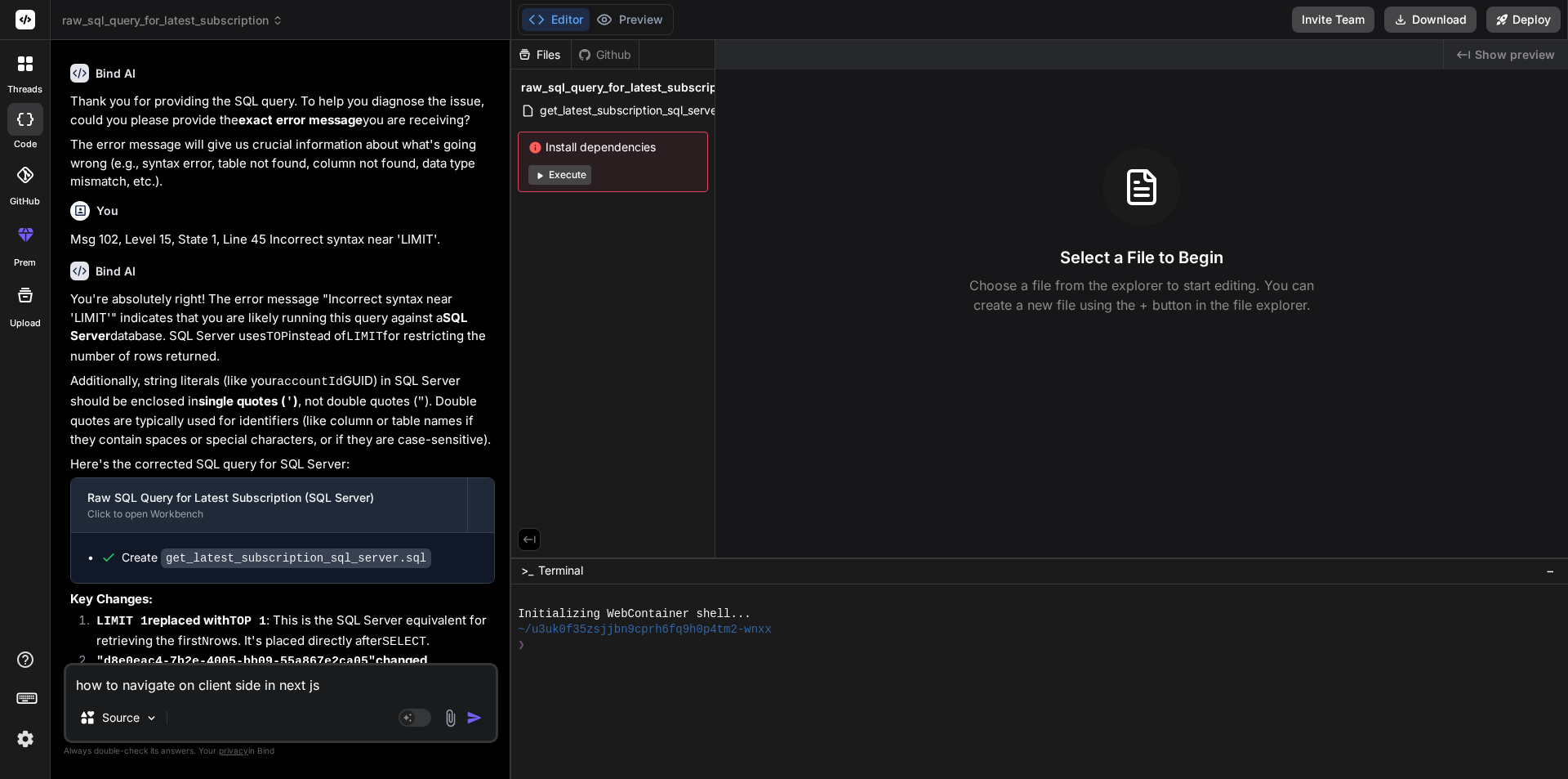
type textarea "how to navigate on client side in next js o"
type textarea "x"
type textarea "how to navigate on client side in next js on"
type textarea "x"
type textarea "how to navigate on client side in next js on"
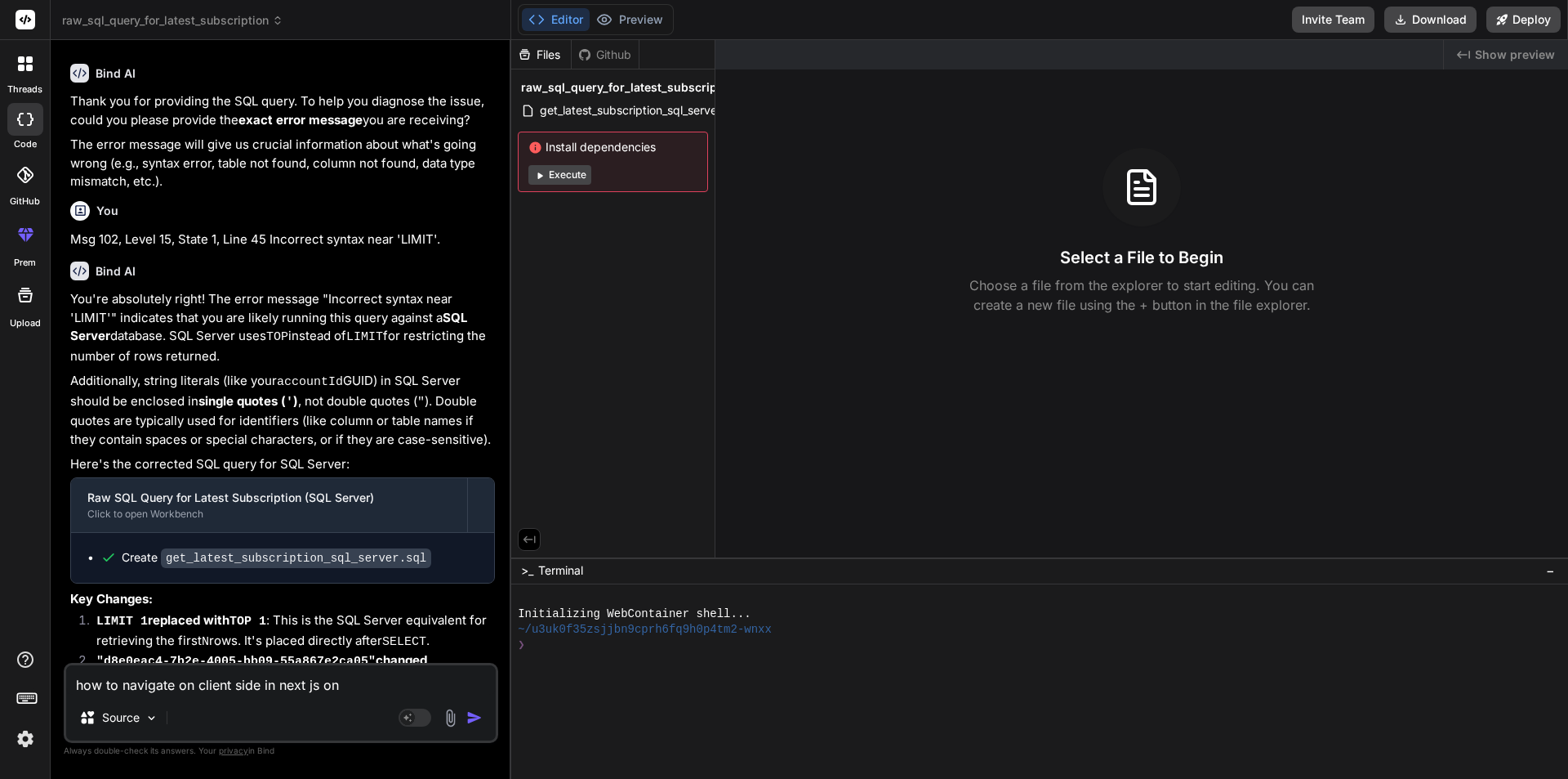
type textarea "x"
type textarea "how to navigate on client side in next js on c"
type textarea "x"
type textarea "how to navigate on client side in next js on cl"
type textarea "x"
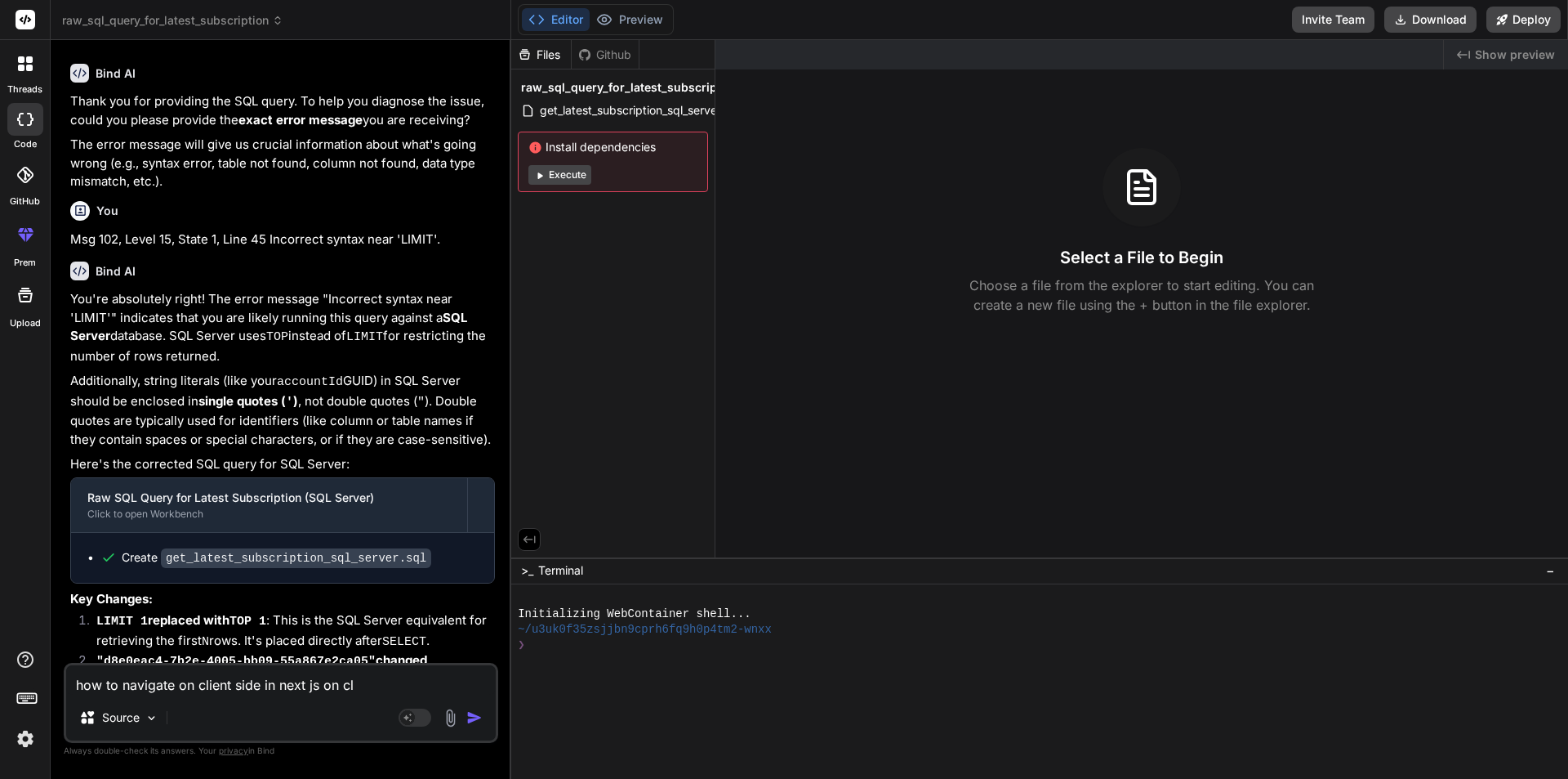
type textarea "how to navigate on client side in next js on cli"
type textarea "x"
type textarea "how to navigate on client side in next js on clic"
type textarea "x"
type textarea "how to navigate on client side in next js on click"
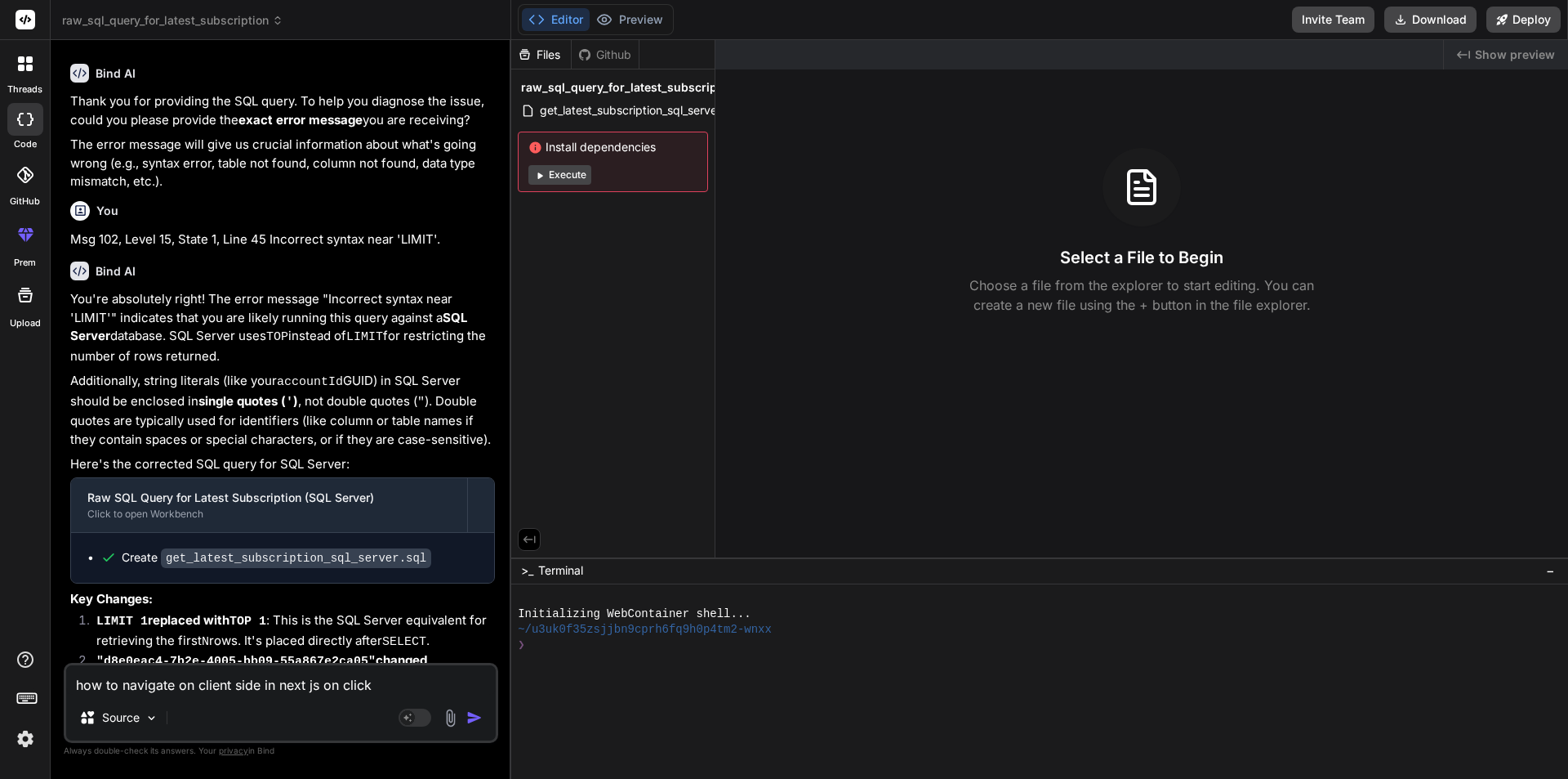
type textarea "x"
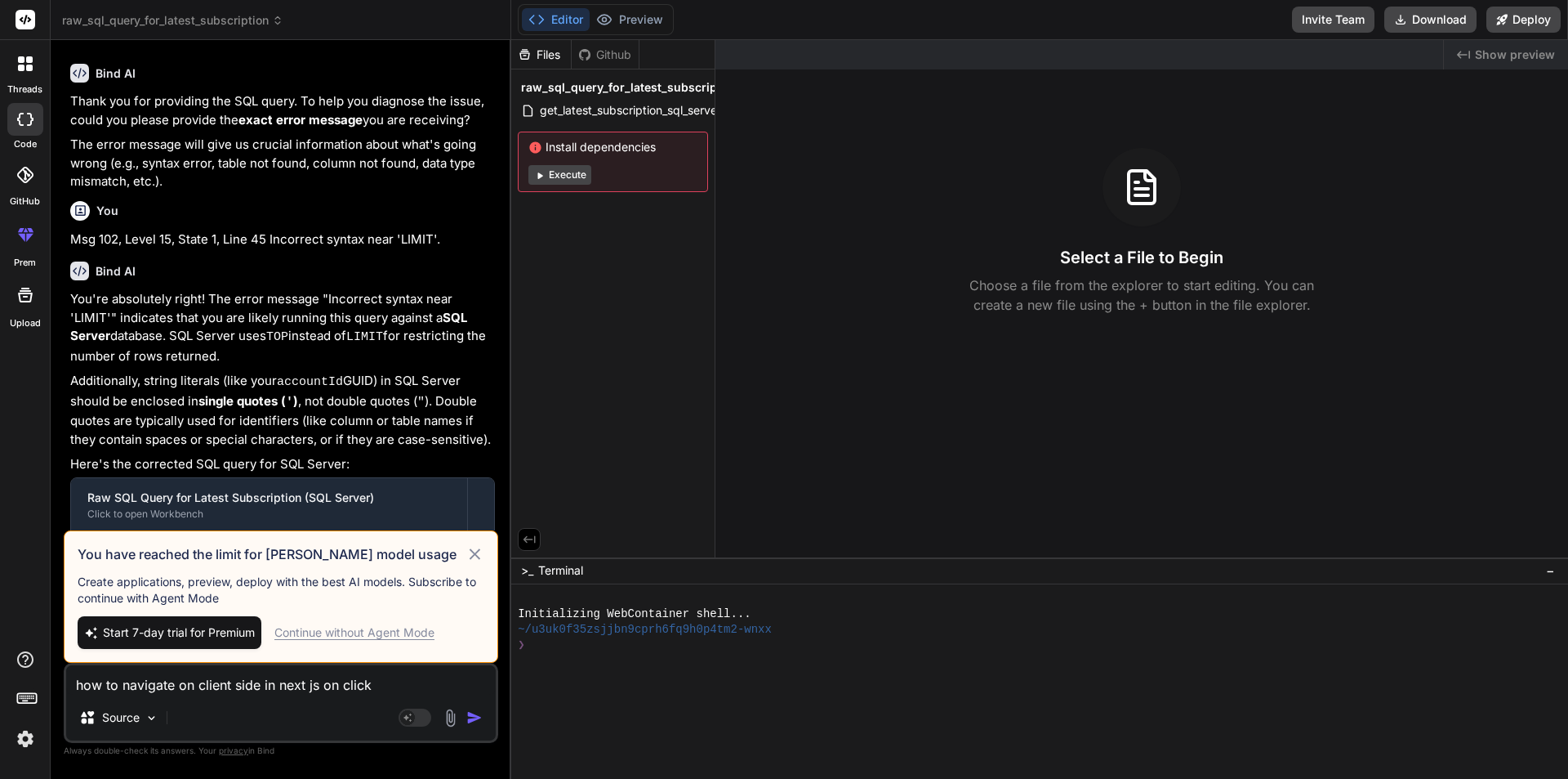
type textarea "how to navigate on client side in next js on click"
click at [469, 560] on icon at bounding box center [474, 554] width 19 height 20
type textarea "x"
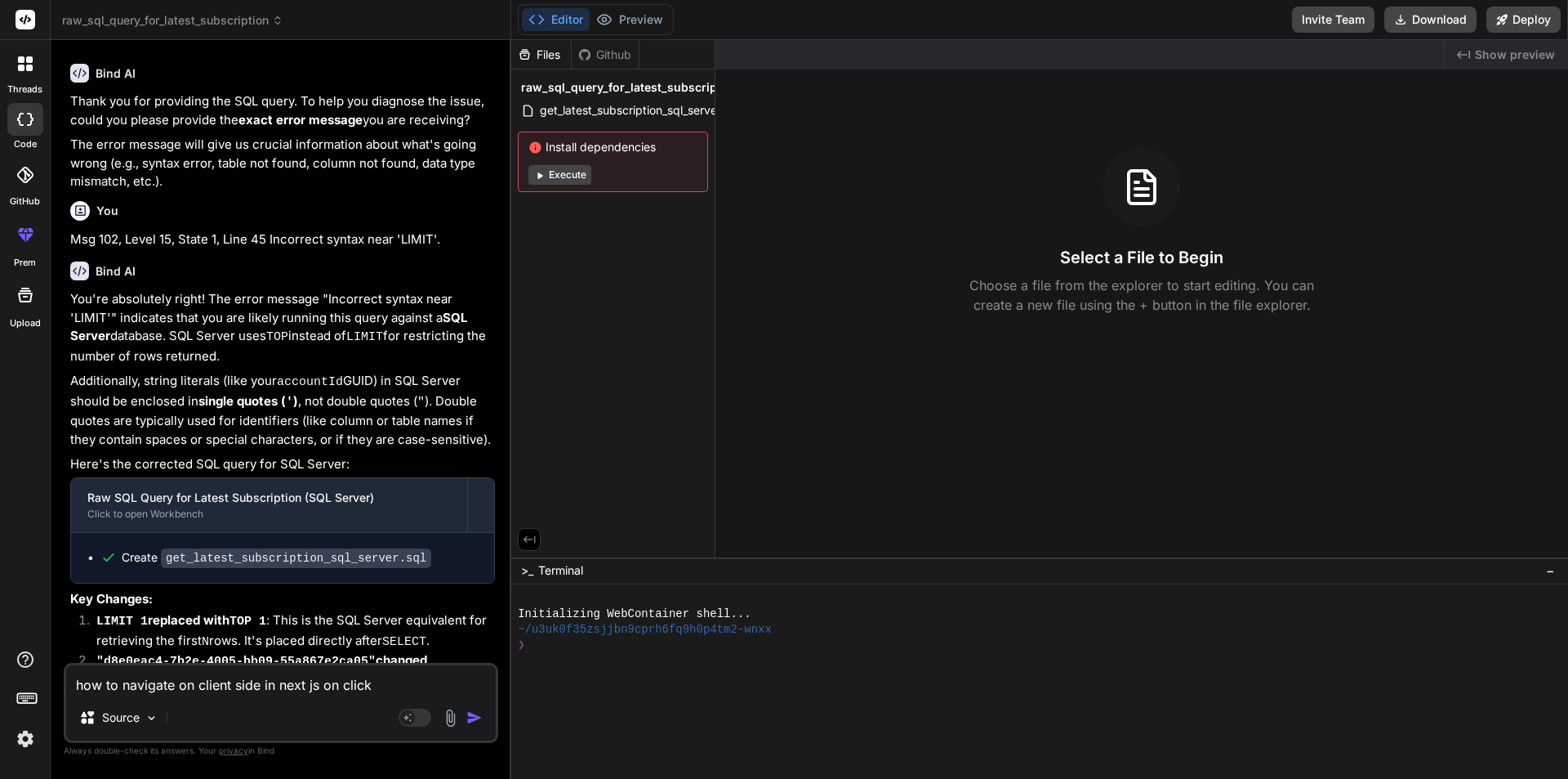
drag, startPoint x: 393, startPoint y: 685, endPoint x: 404, endPoint y: 684, distance: 11.0
click at [401, 684] on textarea "how to navigate on client side in next js on click" at bounding box center [281, 681] width 430 height 30
type textarea "how to navigate on client side in next js on click."
type textarea "x"
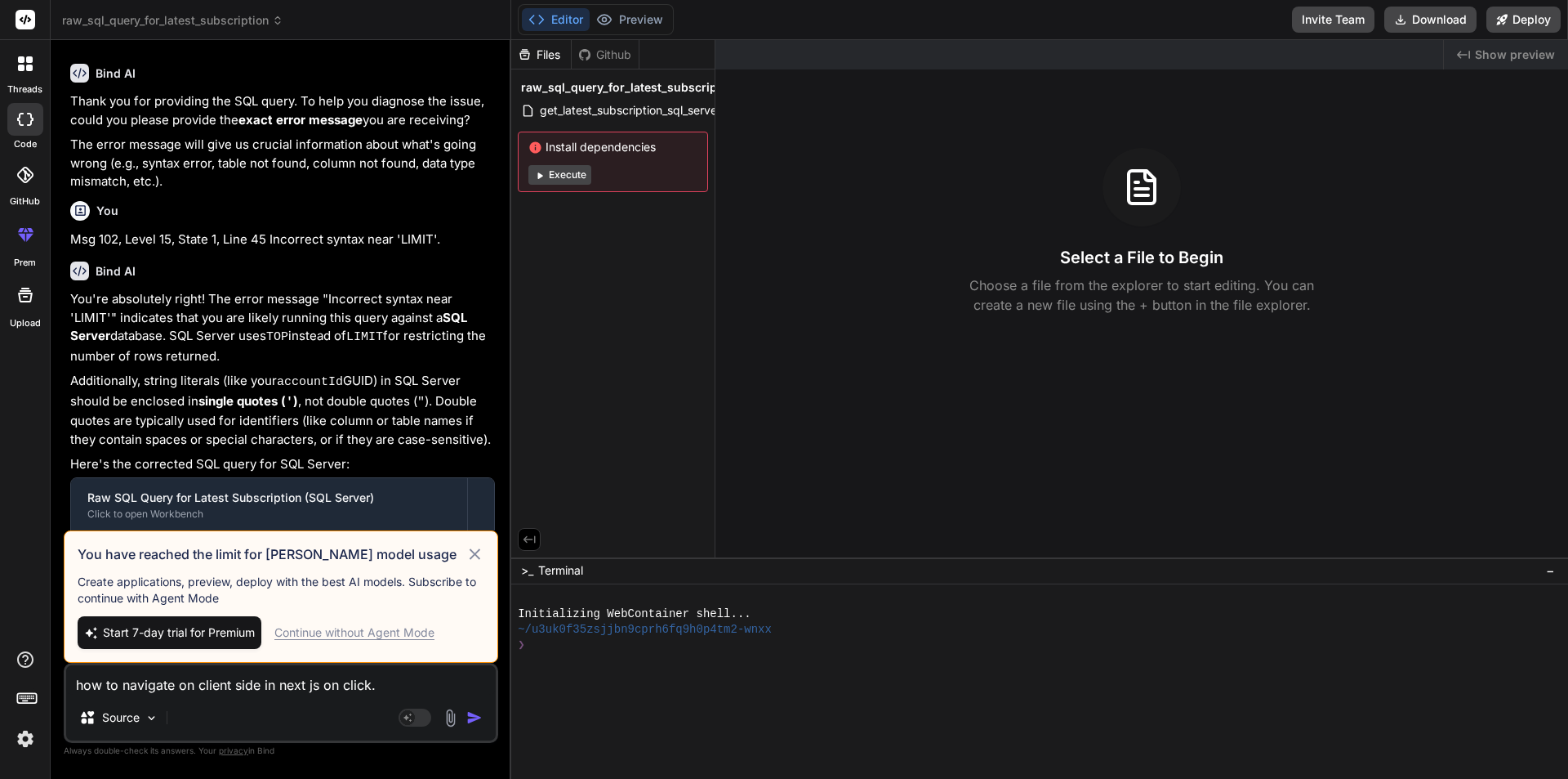
type textarea "how to navigate on client side in next js on click."
click at [302, 635] on div "Continue without Agent Mode" at bounding box center [354, 633] width 160 height 16
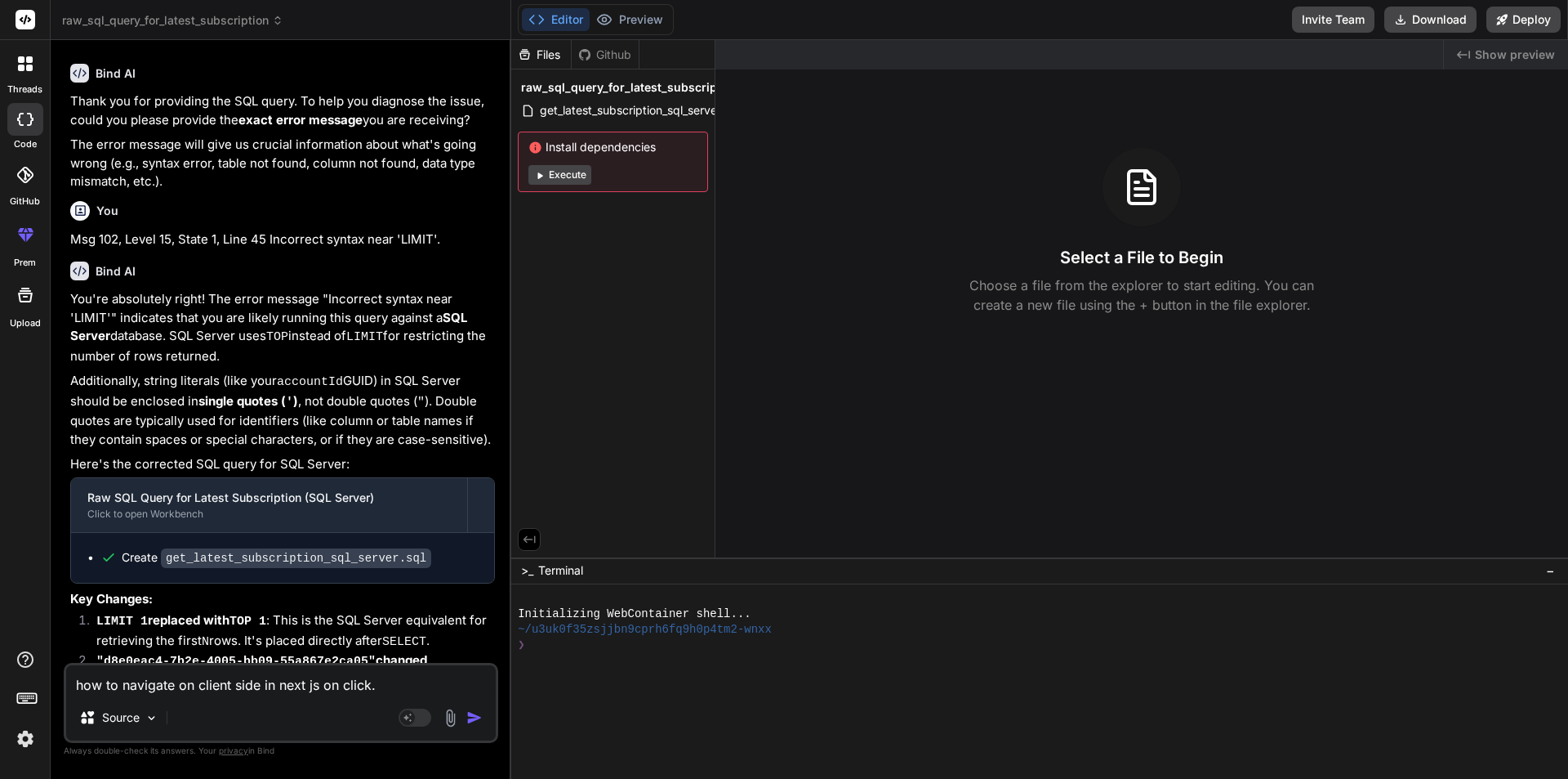
click at [475, 714] on img "button" at bounding box center [474, 717] width 16 height 16
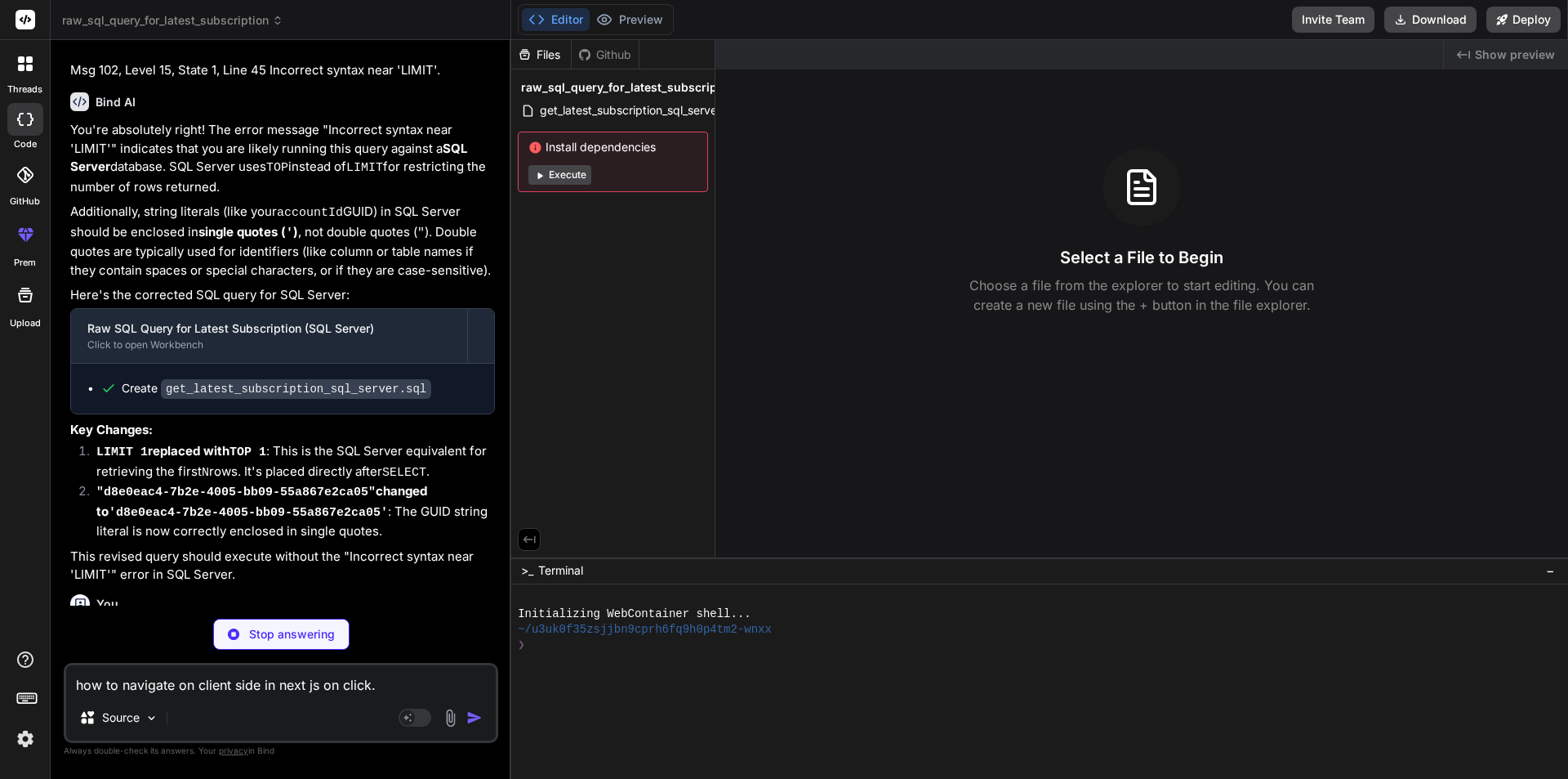
scroll to position [1747, 0]
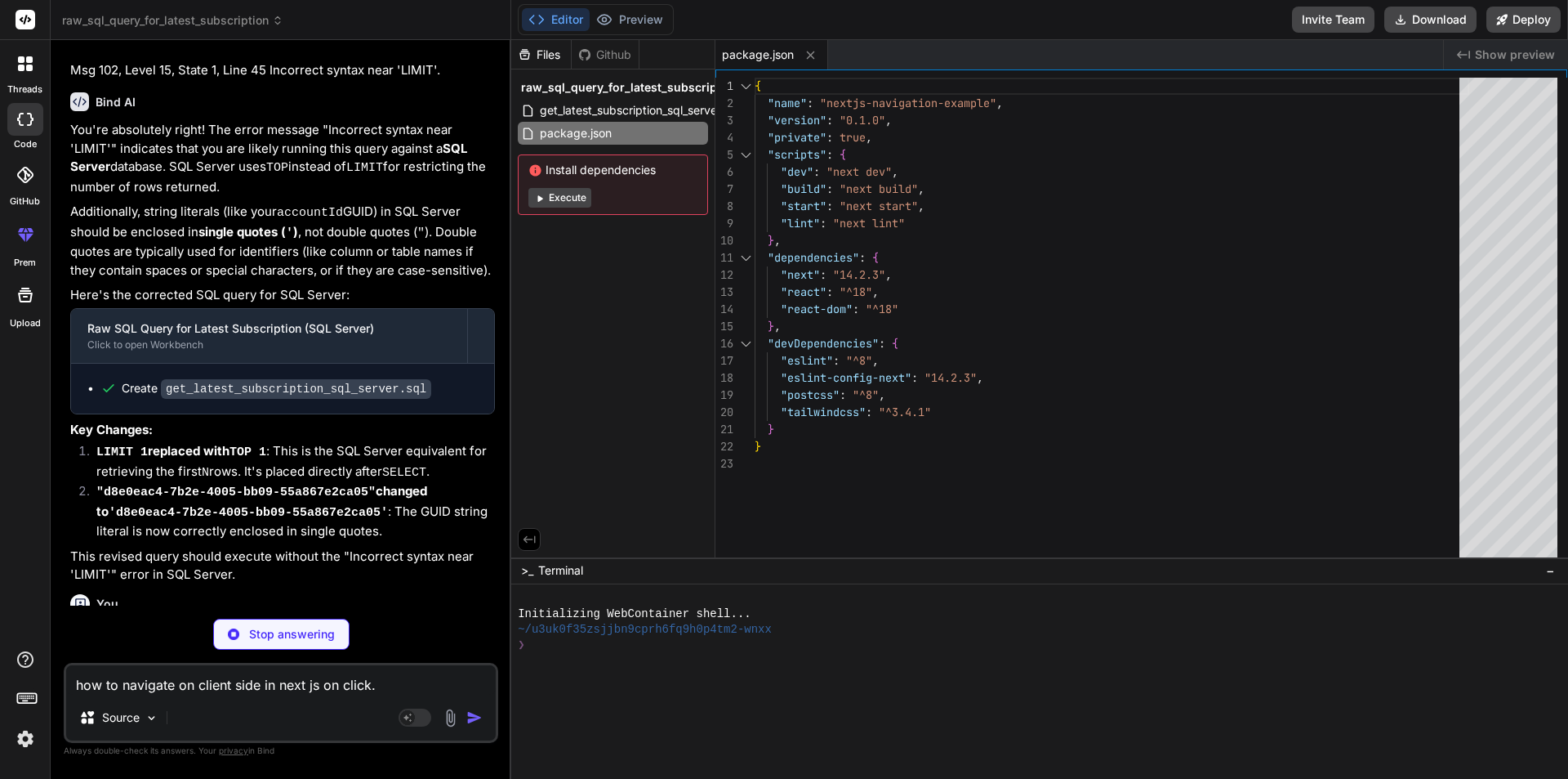
type textarea "x"
type textarea "import tailwindcss from 'tailwindcss'; import autoprefixer from 'autoprefixer';…"
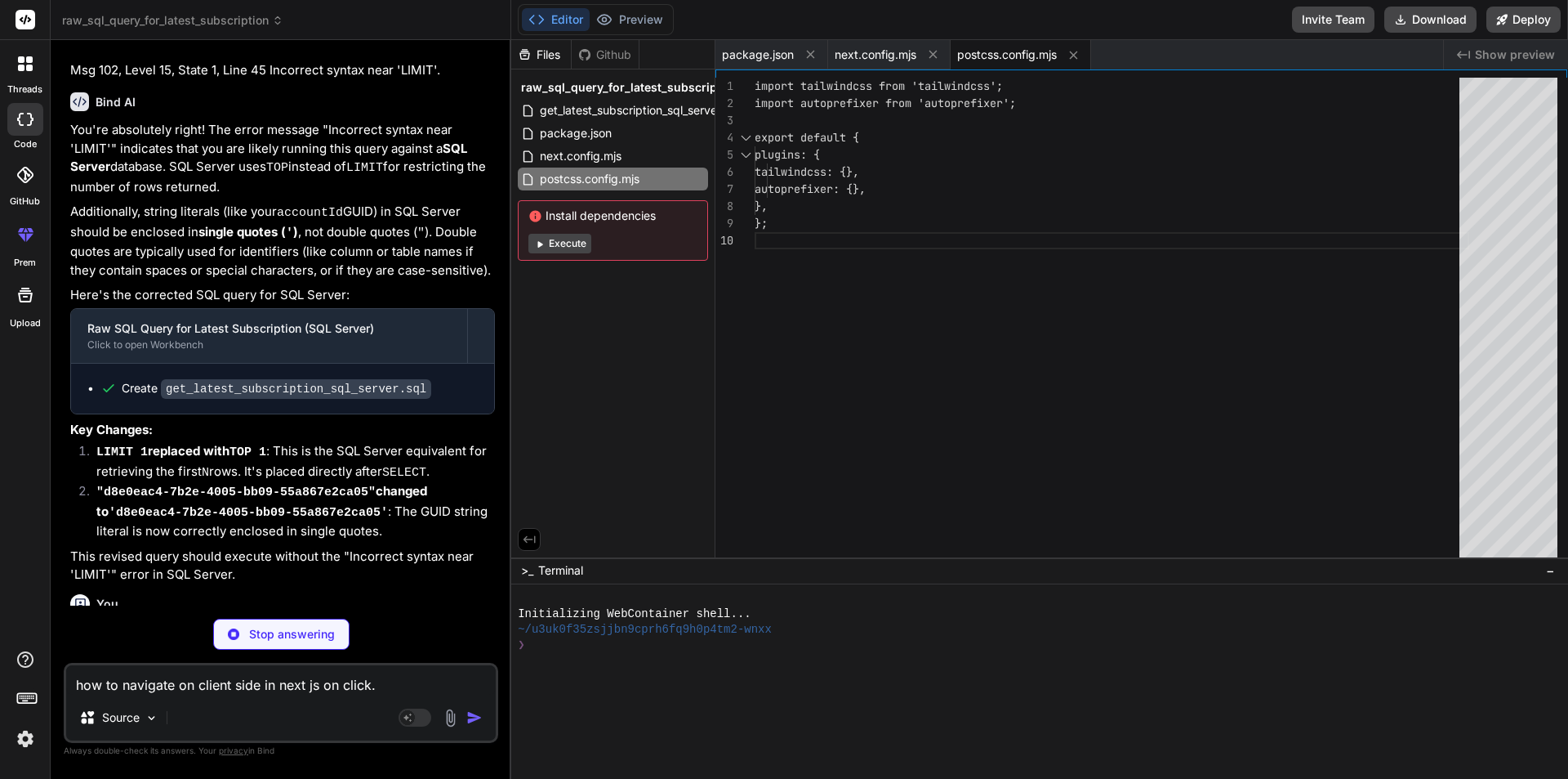
type textarea "x"
type textarea ""gradient-radial": "radial-gradient(var(--tw-gradient-stops))", "gradient-conic…"
type textarea "x"
type textarea "<body>{children}</body> </html> ); }"
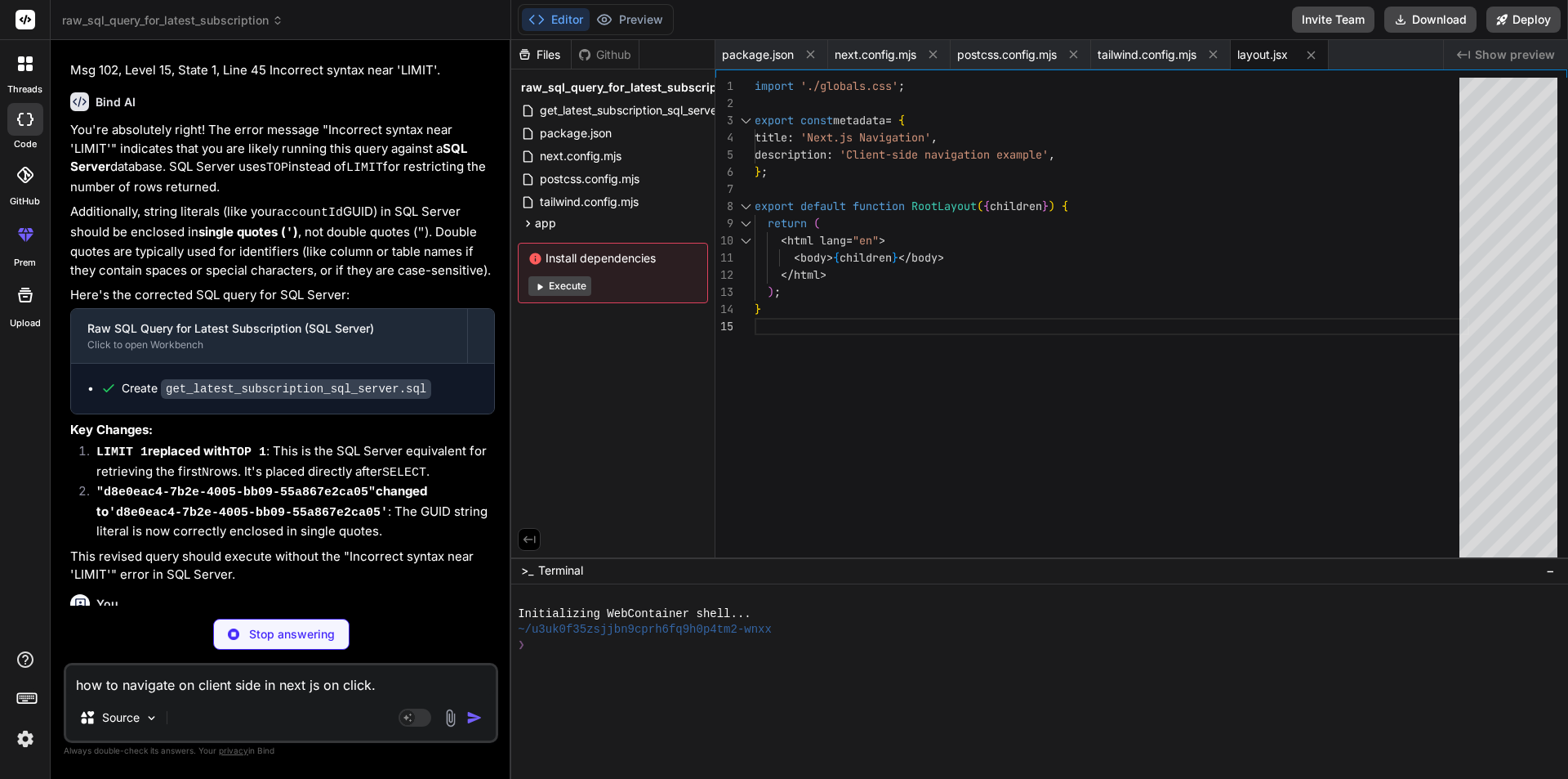
type textarea "x"
type textarea "}"
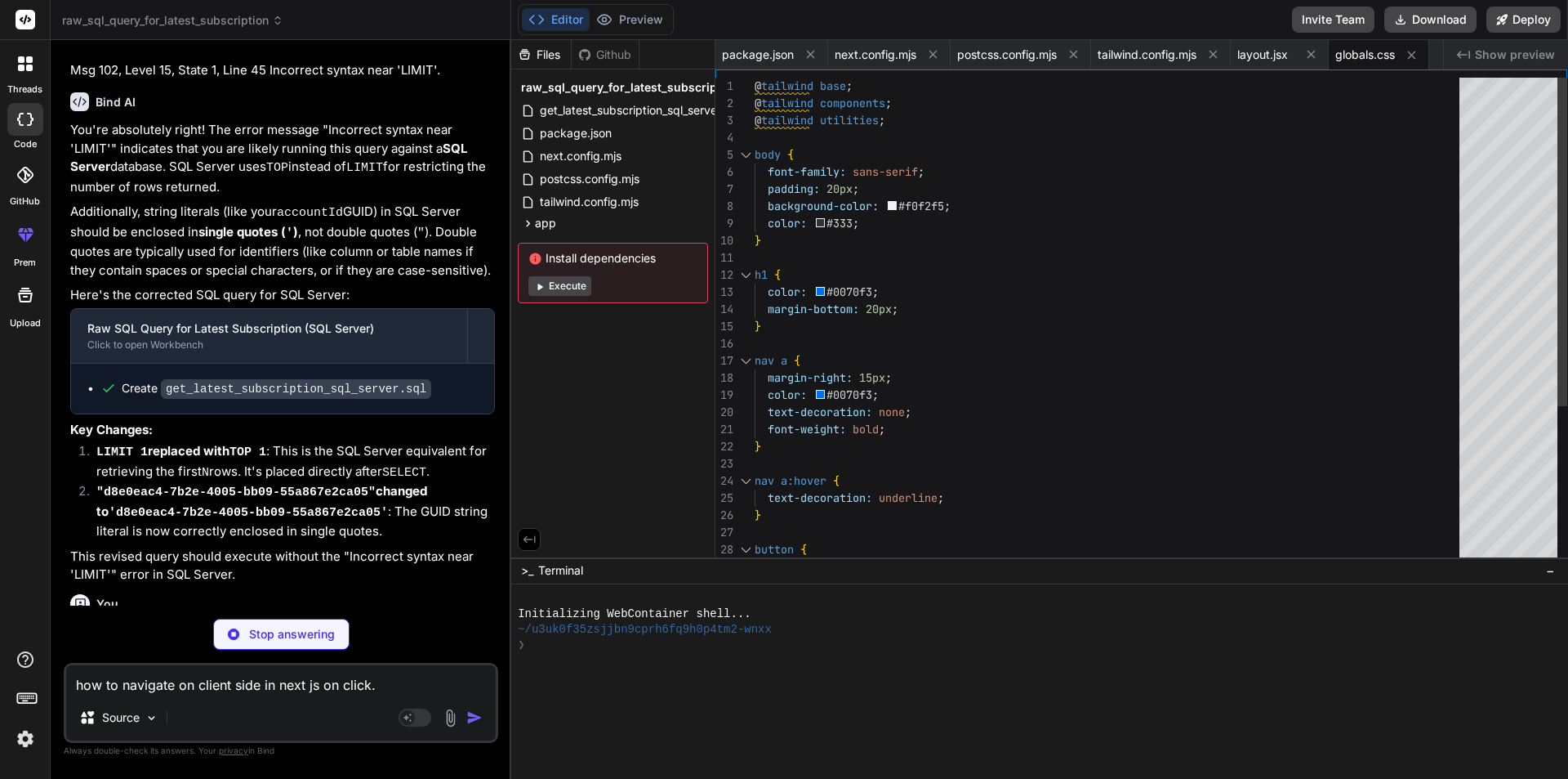
type textarea "x"
type textarea "<p className="mt-4 text-gray-600"> `next/link` is generally preferred for simpl…"
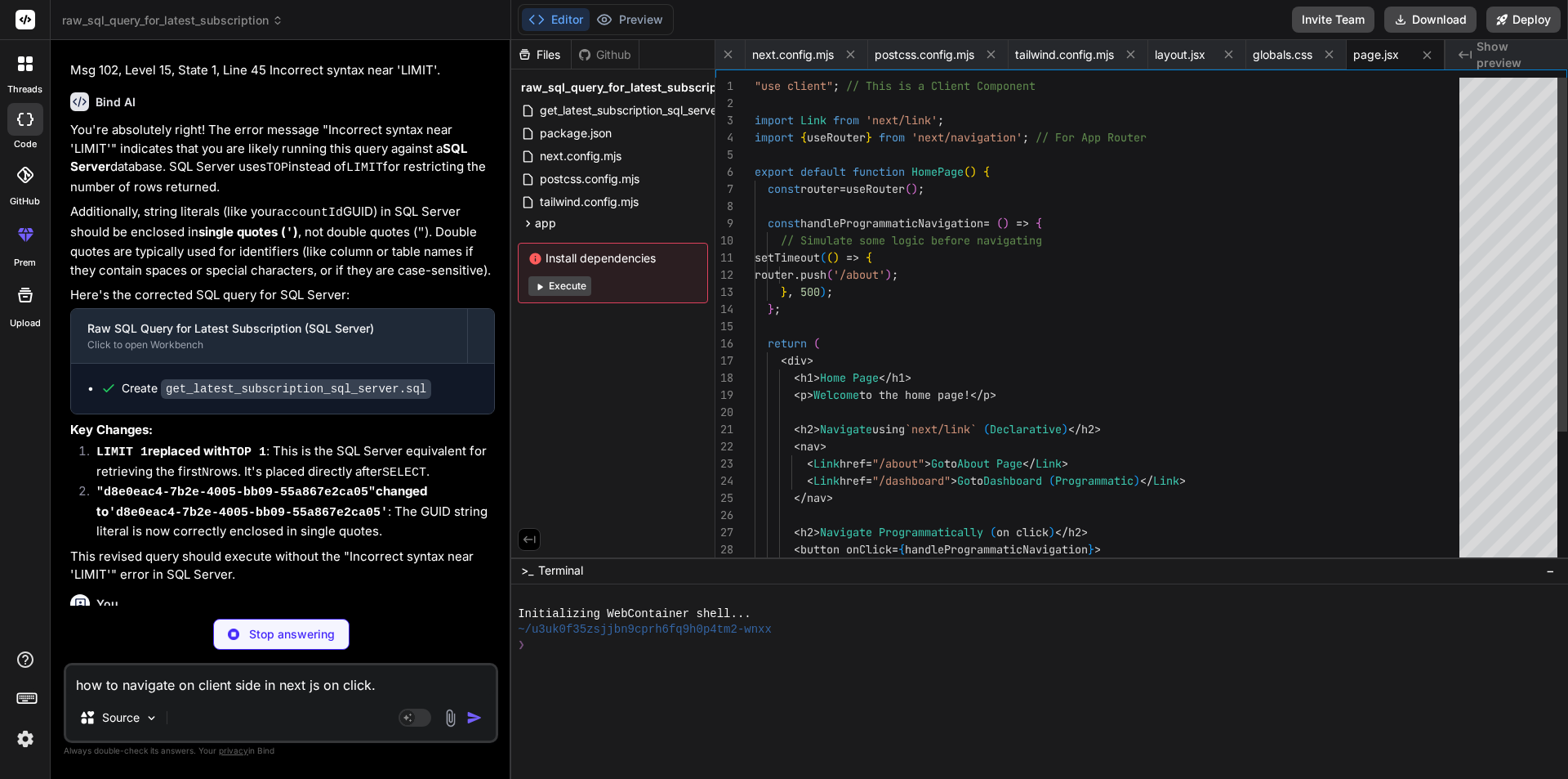
type textarea "x"
type textarea "}"
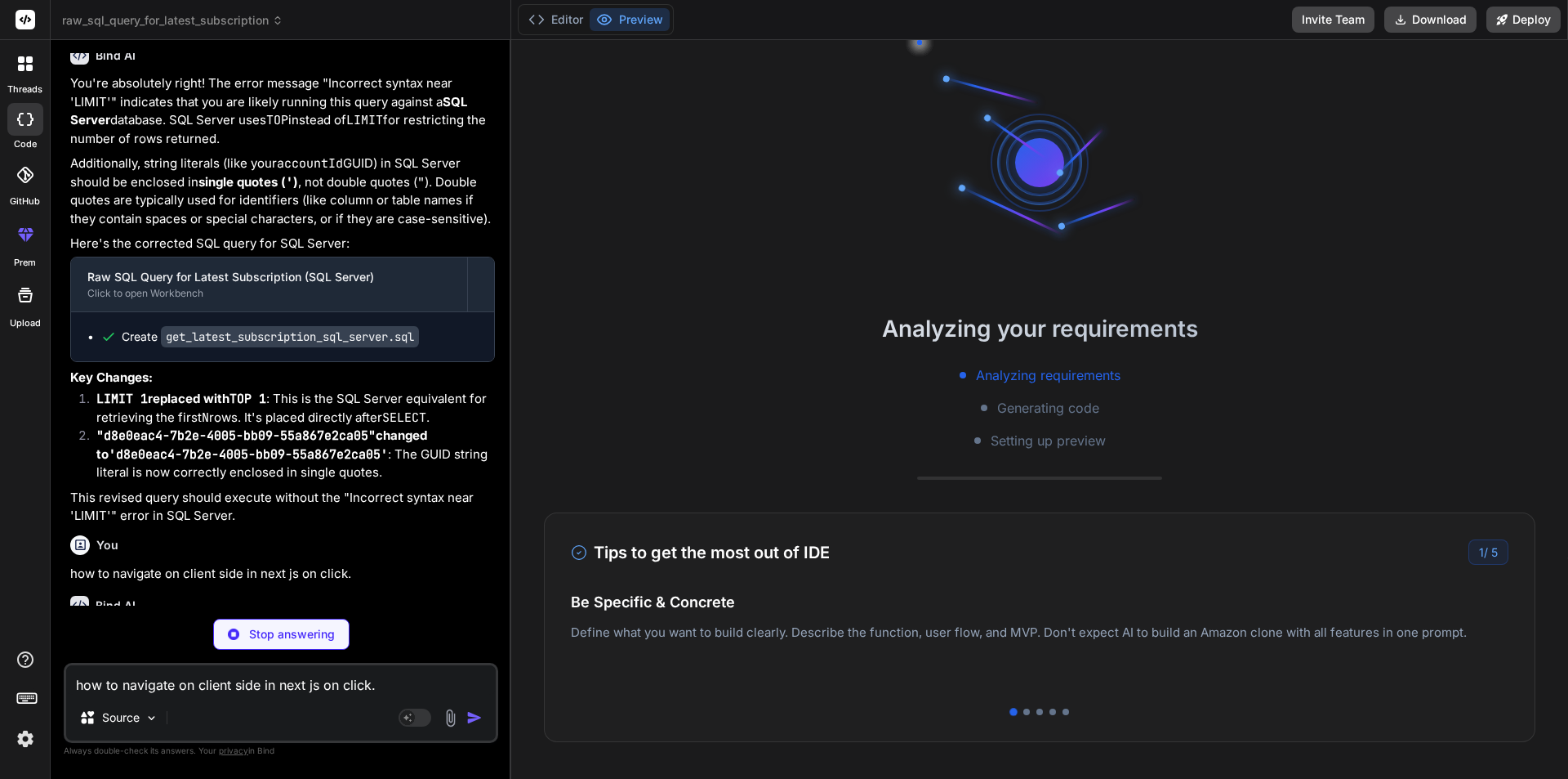
scroll to position [1746, 0]
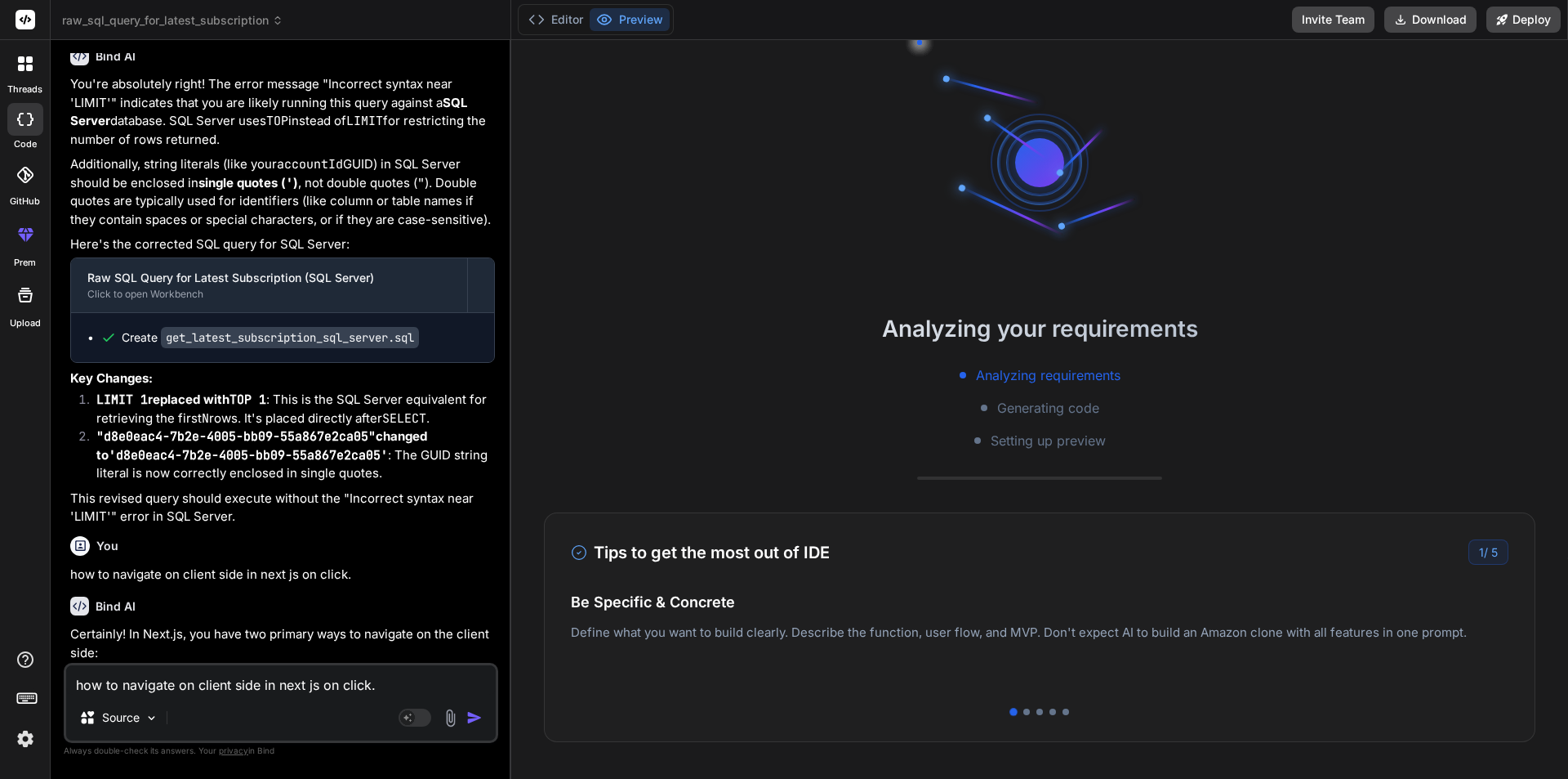
click at [428, 428] on strong ""d8e0eac4-7b2e-4005-bb09-55a867e2ca05" changed to 'd8e0eac4-7b2e-4005-bb09-55a8…" at bounding box center [261, 445] width 331 height 35
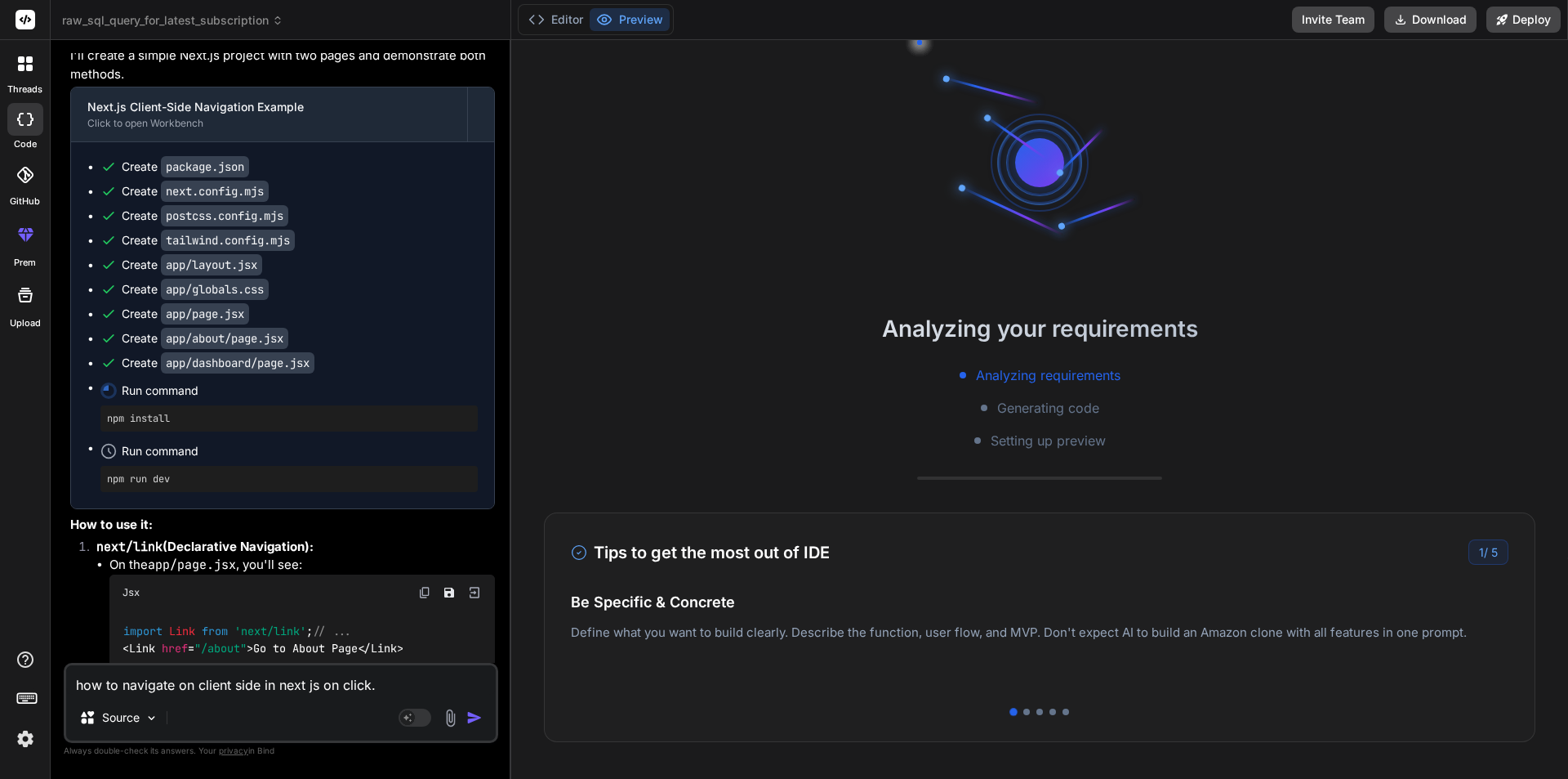
scroll to position [2644, 0]
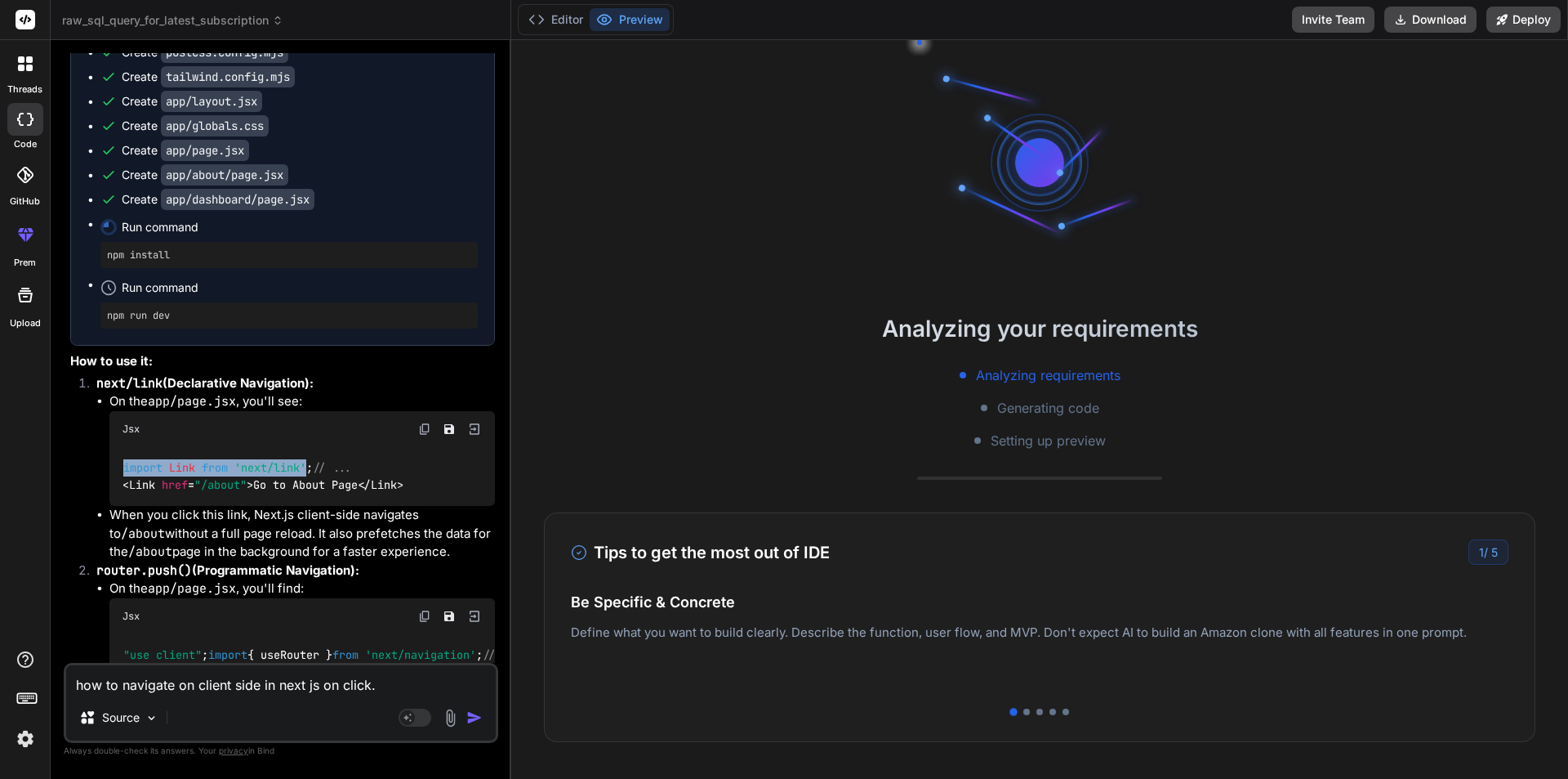
drag, startPoint x: 122, startPoint y: 454, endPoint x: 309, endPoint y: 442, distance: 187.4
click at [309, 460] on code "import Link from 'next/link' ; // ... < Link href = "/about" > Go to About Page…" at bounding box center [262, 477] width 281 height 34
type textarea "x"
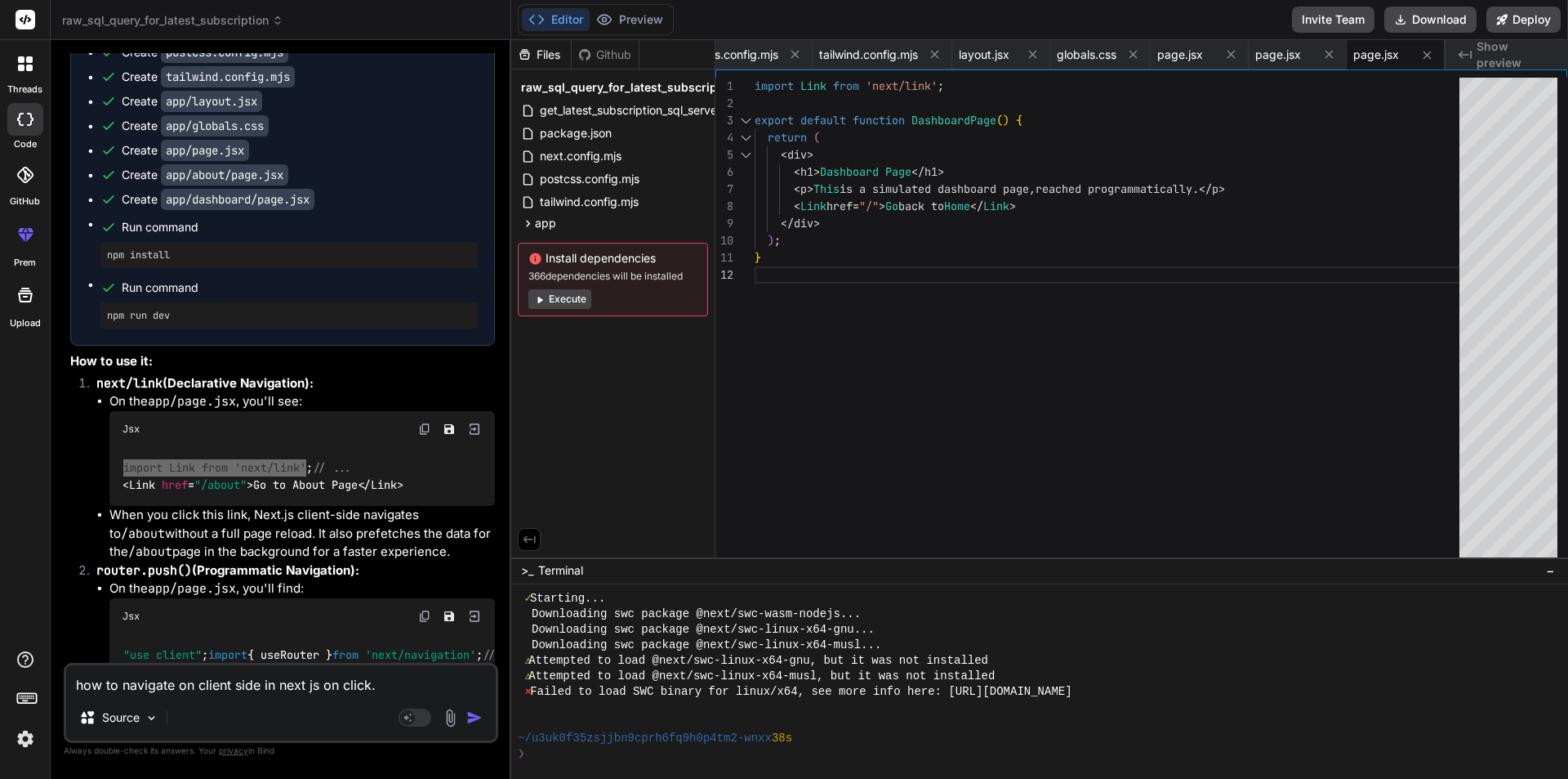
scroll to position [621, 0]
